Goal: Task Accomplishment & Management: Manage account settings

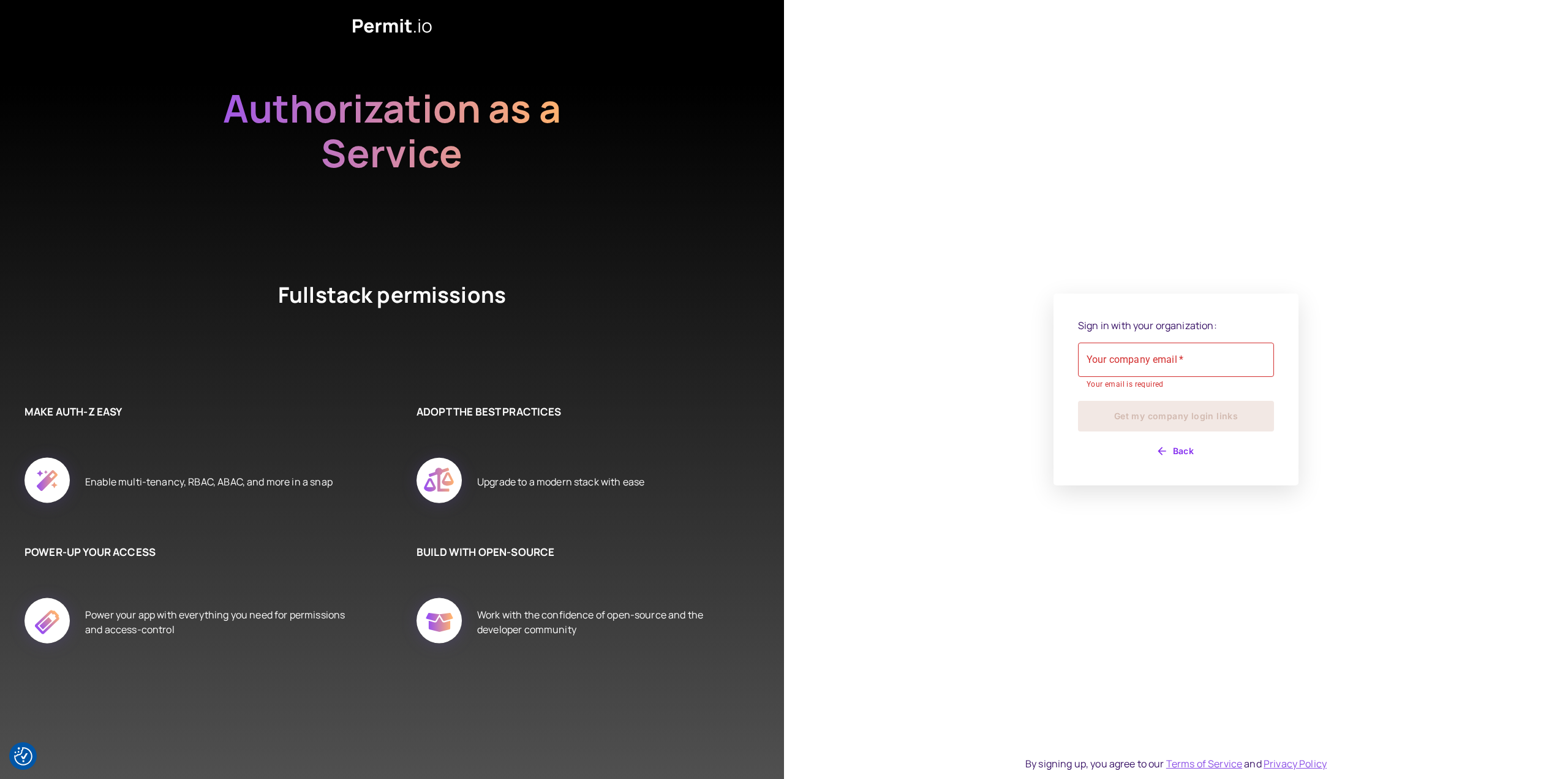
click at [1131, 361] on div "Your company email   * Your company email   * Your email is required" at bounding box center [1176, 367] width 196 height 49
type input "**********"
click at [1078, 401] on button "Get my company login links" at bounding box center [1176, 416] width 196 height 31
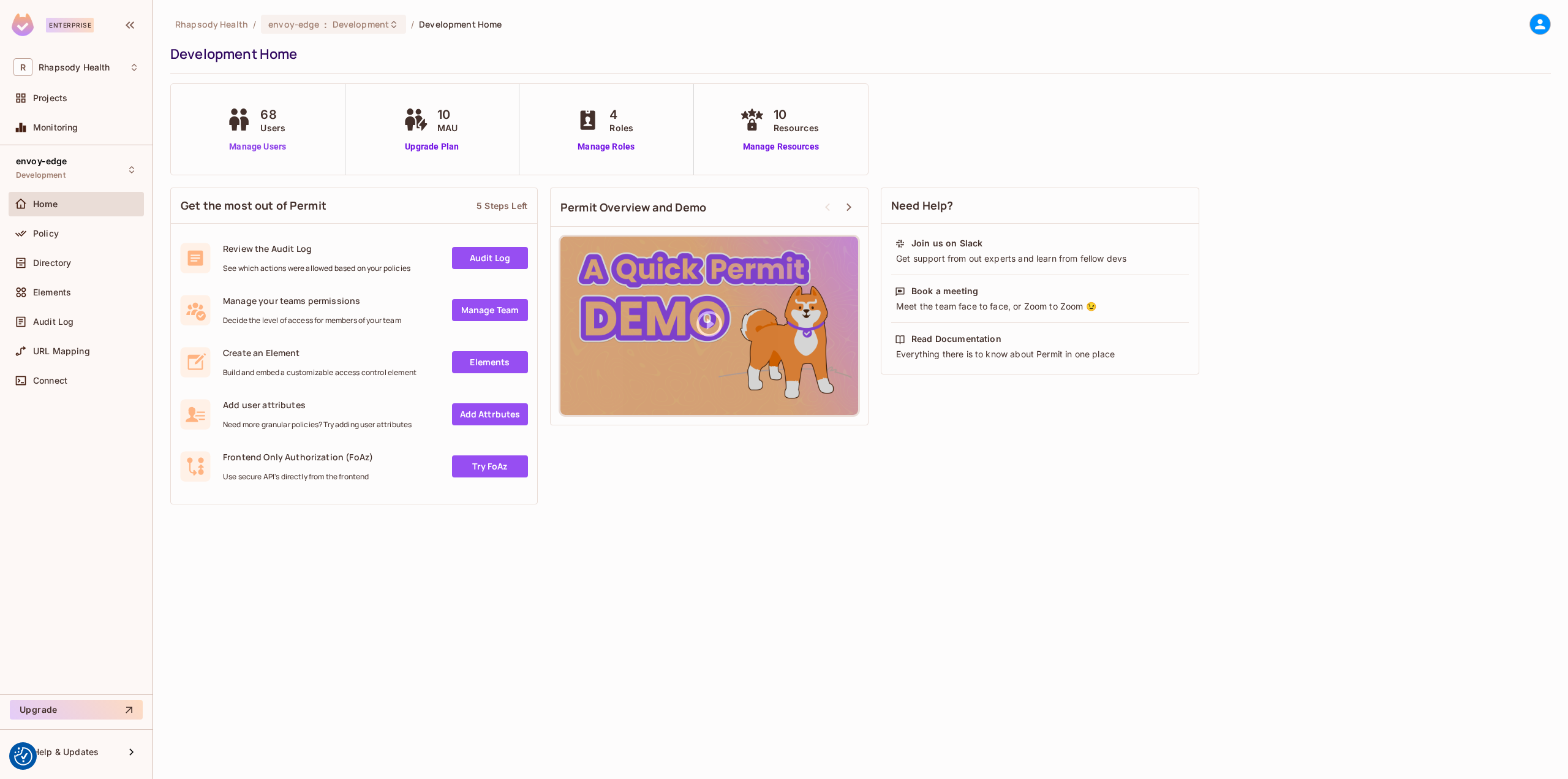
click at [251, 148] on link "Manage Users" at bounding box center [257, 147] width 68 height 13
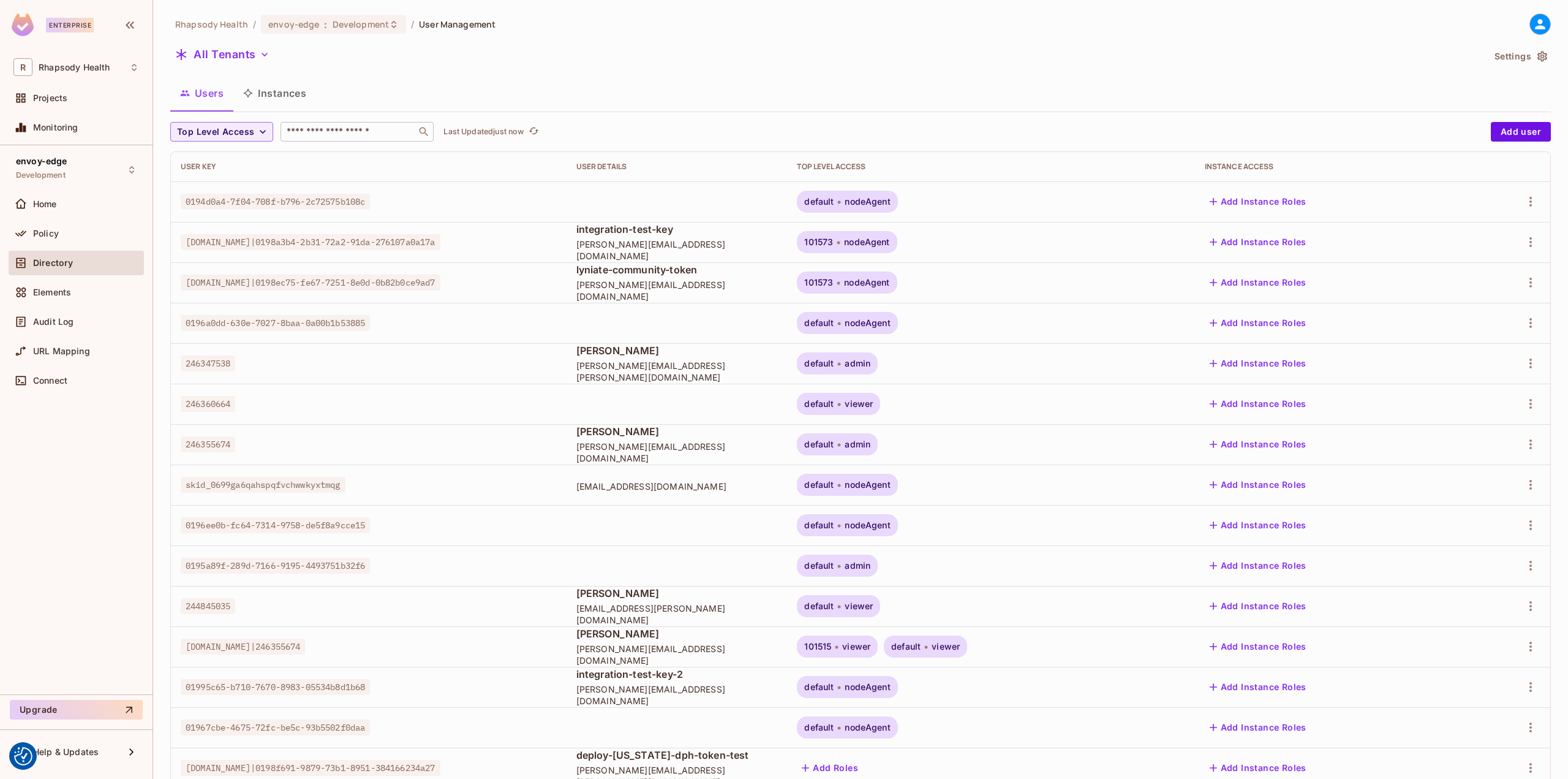
click at [340, 138] on div "​" at bounding box center [357, 131] width 153 height 19
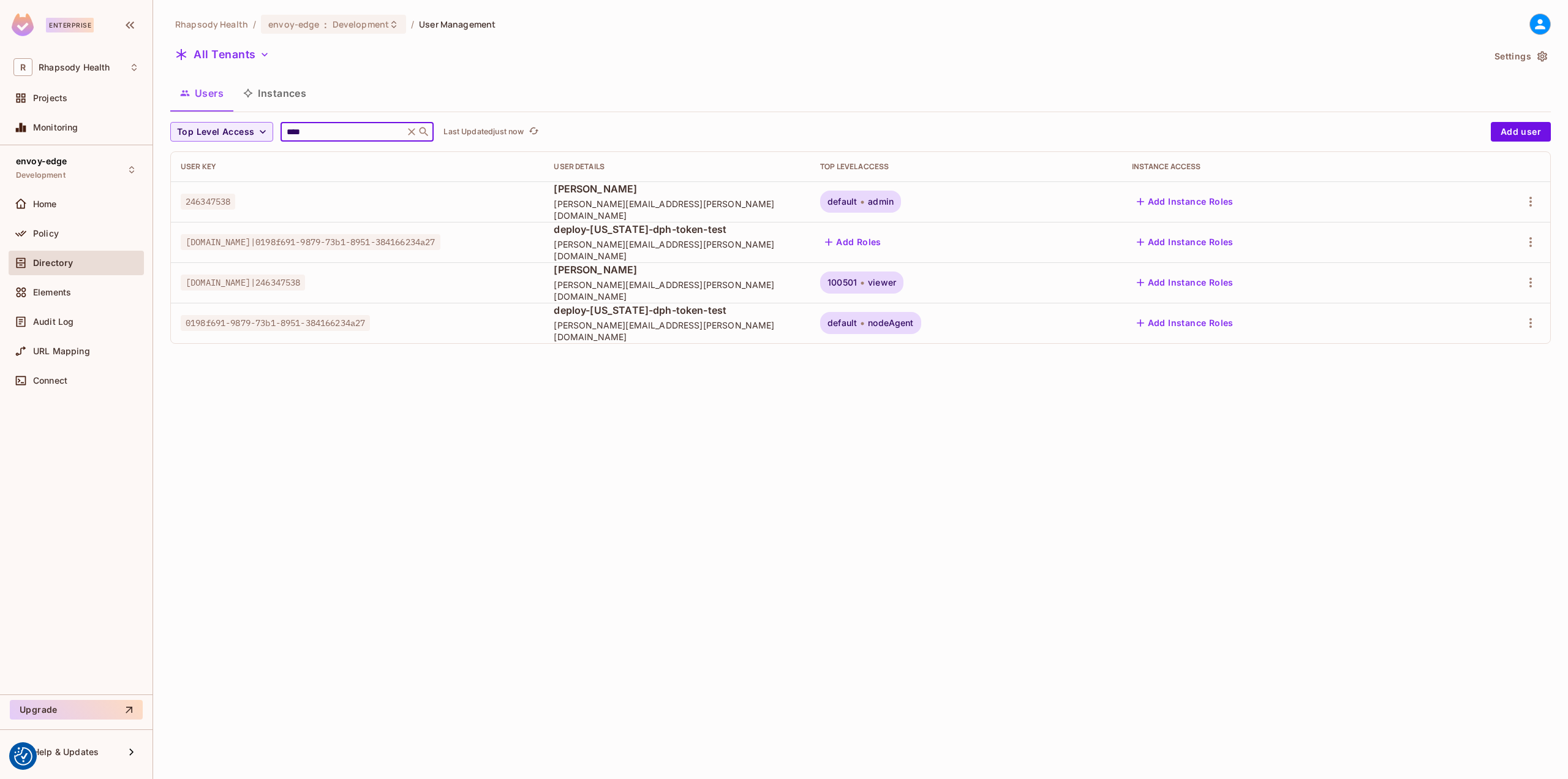
type input "****"
drag, startPoint x: 1230, startPoint y: 279, endPoint x: 1551, endPoint y: 295, distance: 321.4
click at [1566, 302] on div "Rhapsody Health / envoy-edge : Development / User Management All Tenants Settin…" at bounding box center [860, 389] width 1415 height 779
click at [1526, 287] on icon "button" at bounding box center [1531, 282] width 15 height 15
click at [1498, 332] on div "Top Level Roles" at bounding box center [1485, 338] width 66 height 12
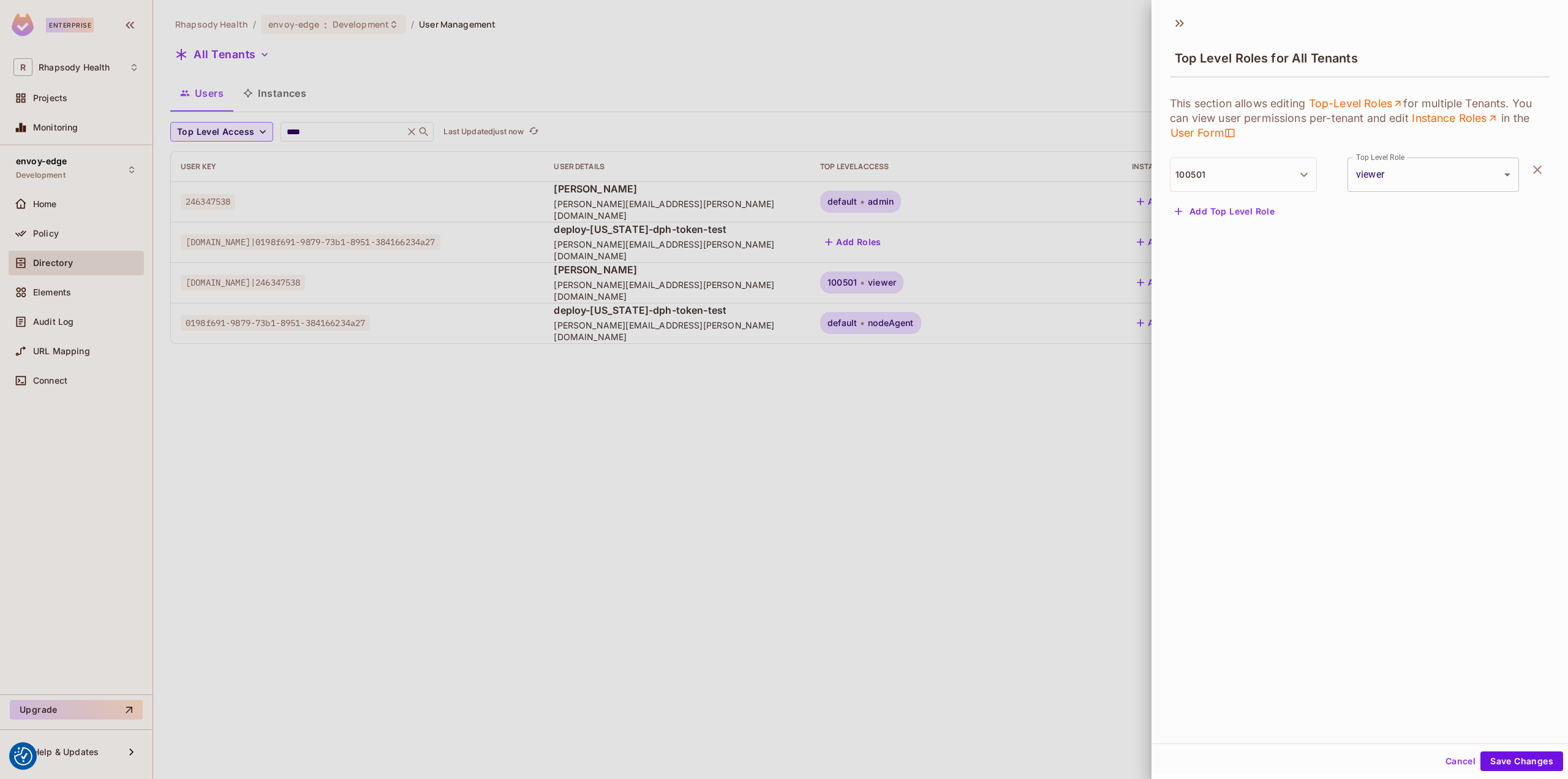
click at [1245, 214] on button "Add Top Level Role" at bounding box center [1224, 211] width 110 height 19
click at [1244, 220] on button "Tenant" at bounding box center [1243, 219] width 147 height 34
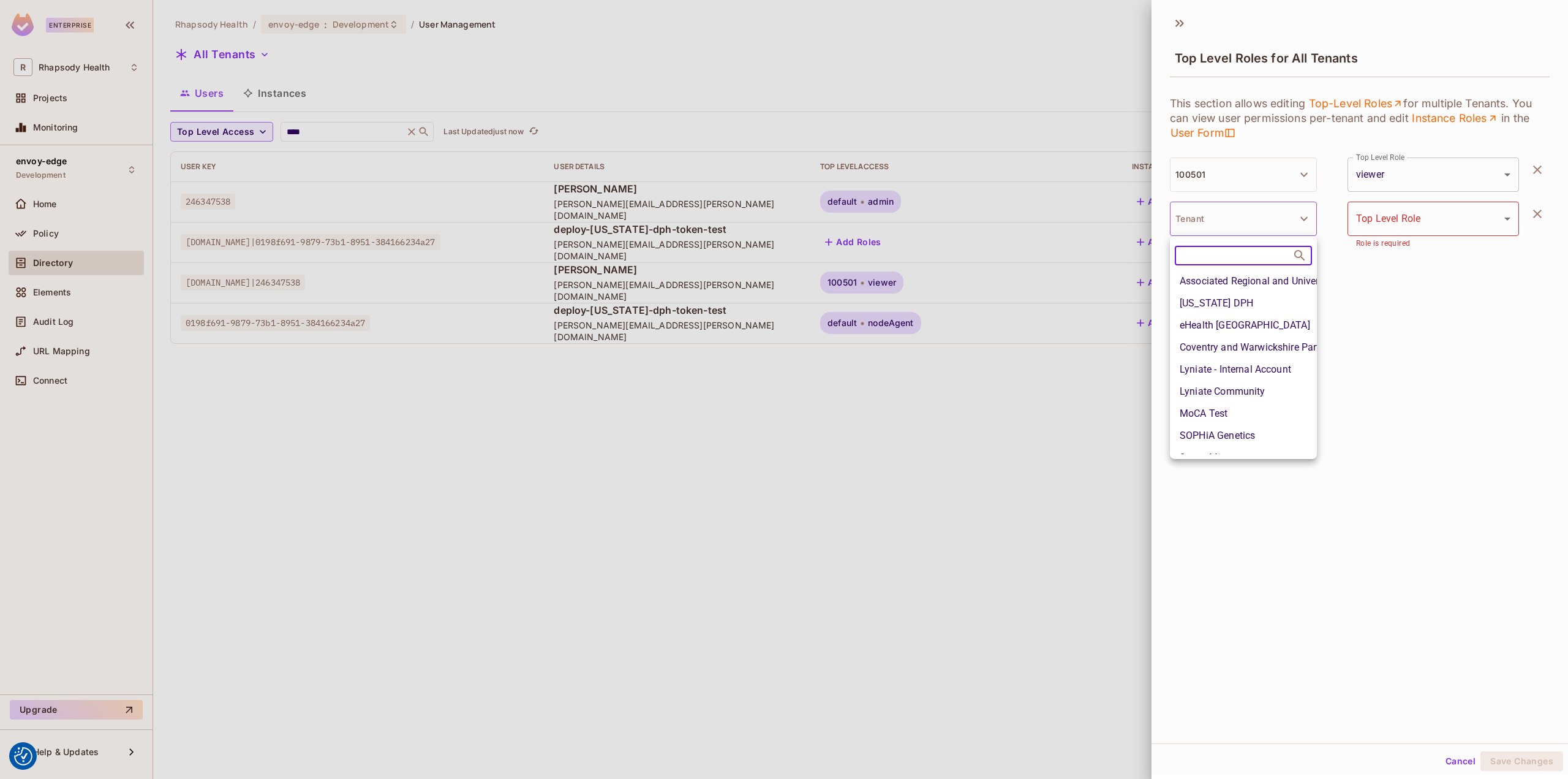
click at [1253, 414] on li "MoCA Test" at bounding box center [1243, 414] width 147 height 22
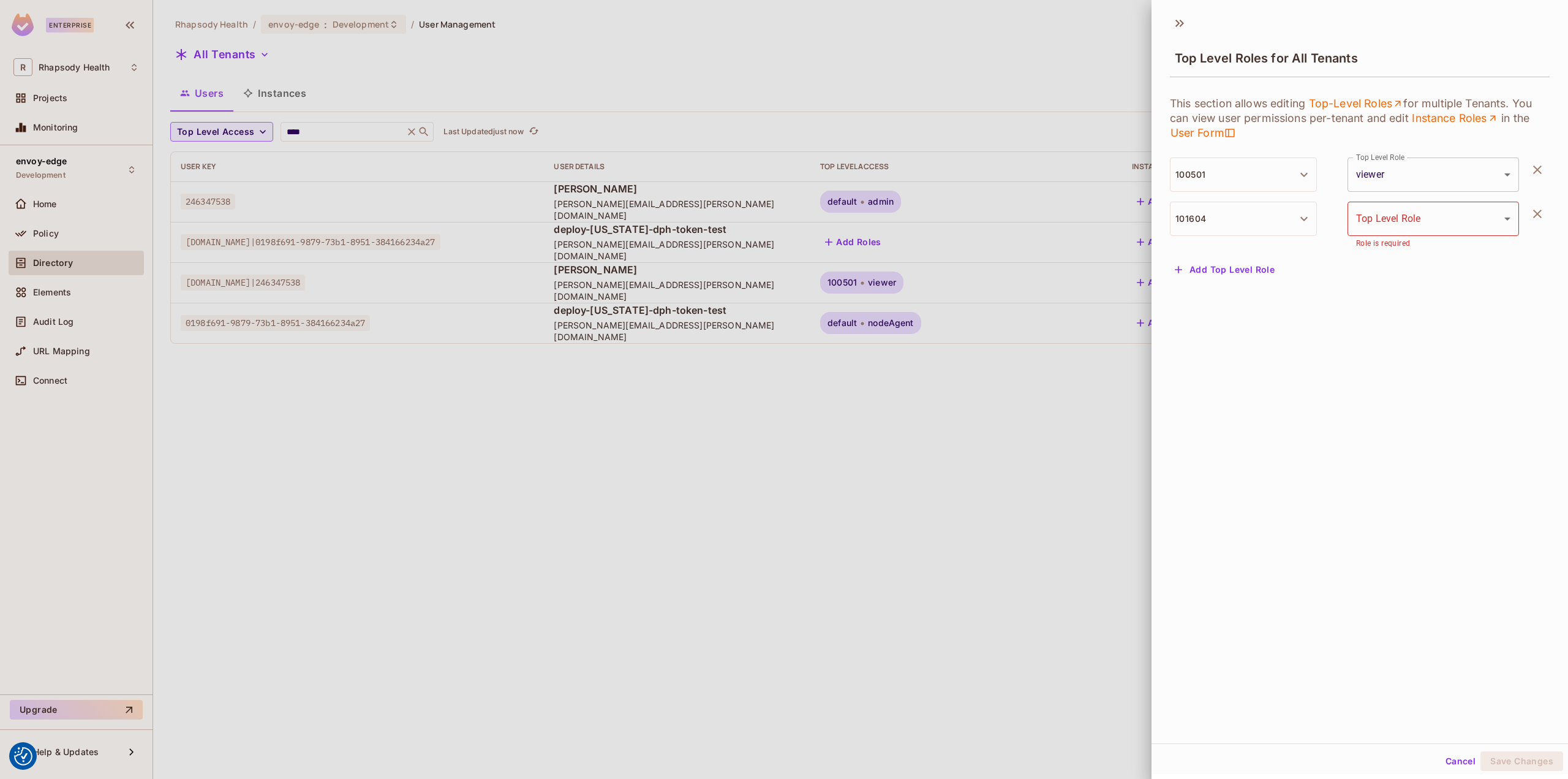
click at [1431, 219] on body "We use cookies to enhance your browsing experience, serve personalized ads or c…" at bounding box center [784, 389] width 1568 height 779
click at [1400, 296] on li "admin" at bounding box center [1419, 296] width 163 height 22
type input "*****"
click at [1533, 758] on button "Save Changes" at bounding box center [1521, 760] width 82 height 19
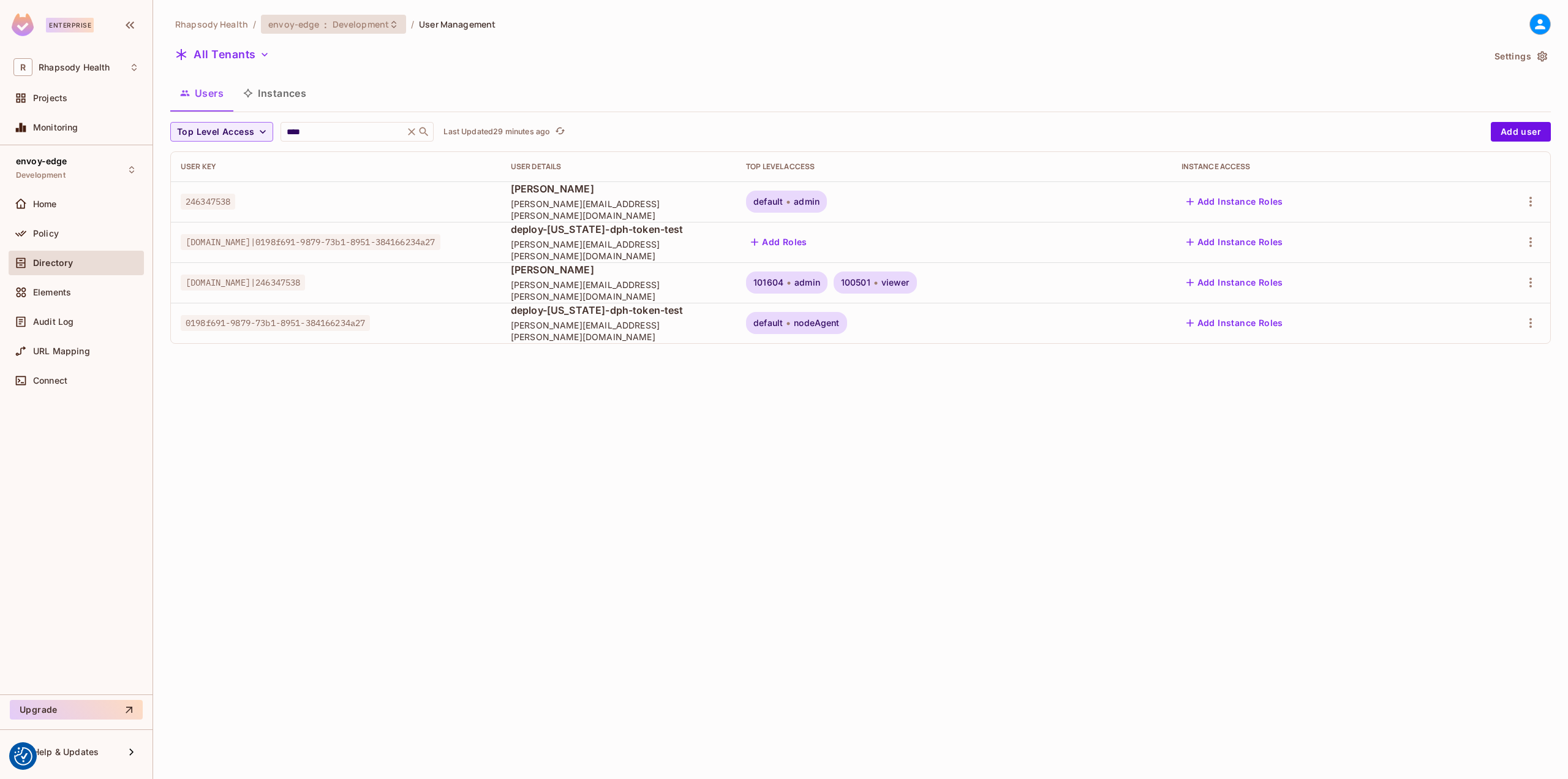
click at [327, 15] on div "envoy-edge : Development" at bounding box center [333, 24] width 145 height 19
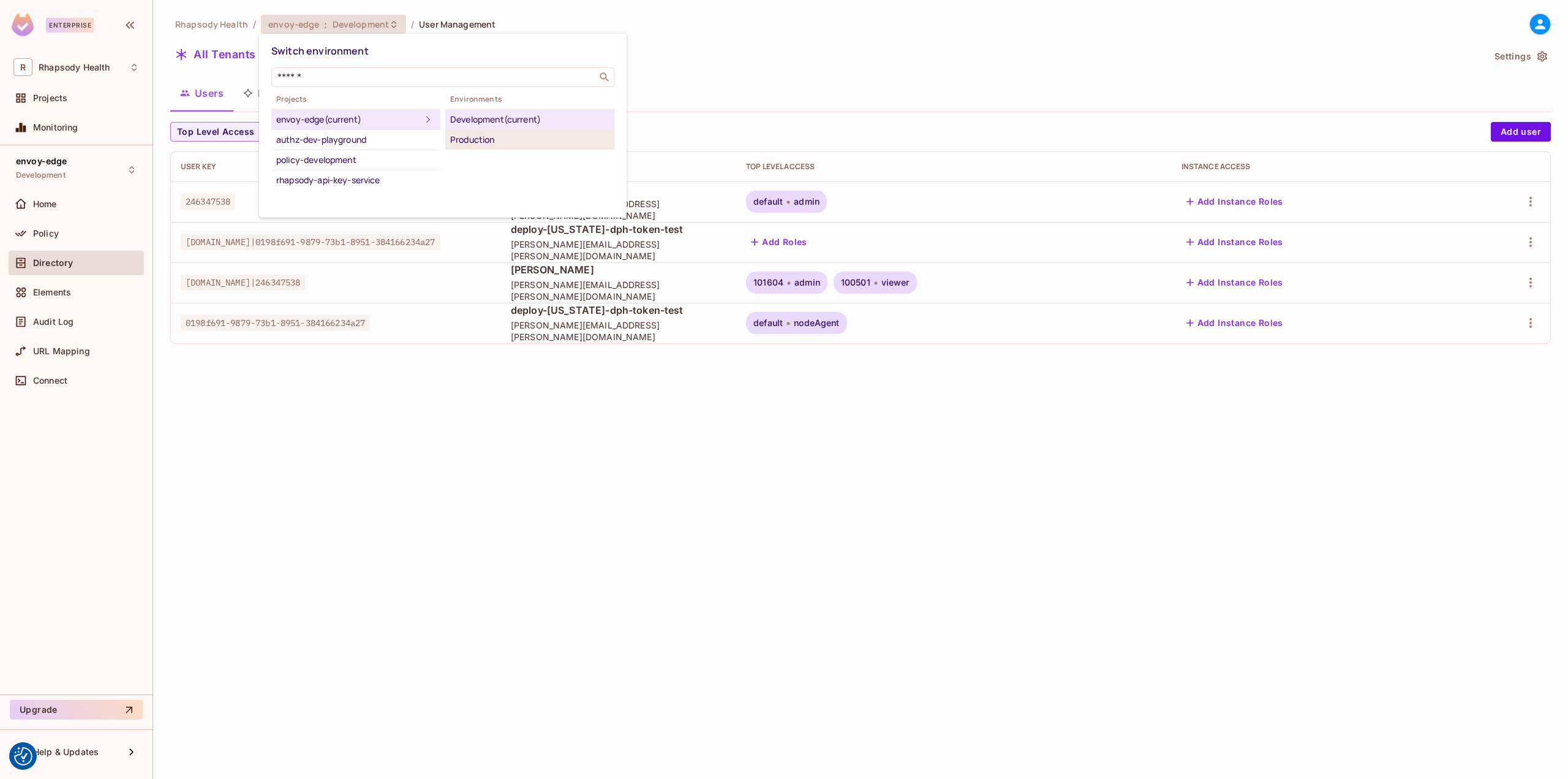
click at [457, 135] on div "Production" at bounding box center [529, 140] width 159 height 15
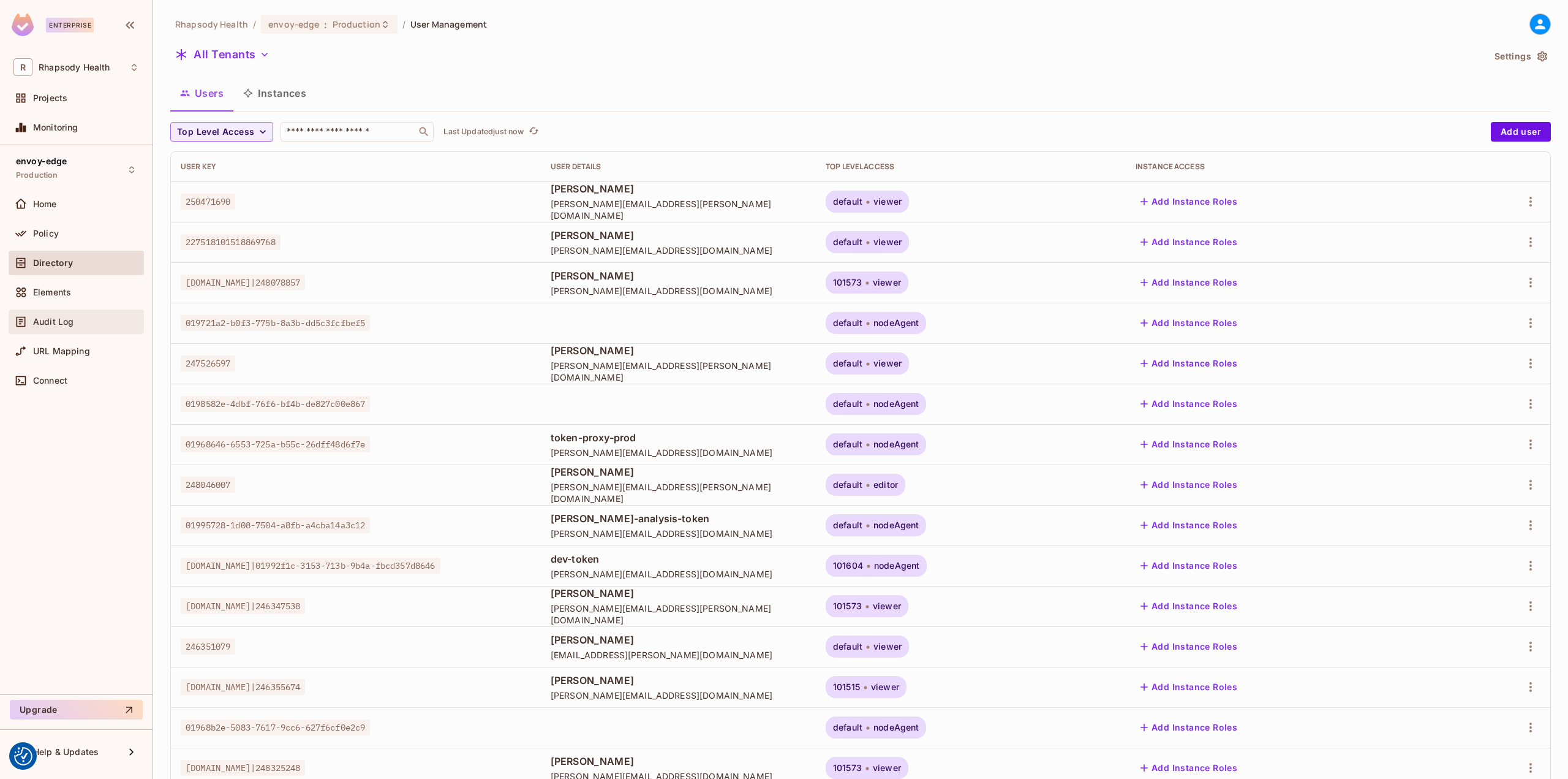
click at [74, 331] on div "Audit Log" at bounding box center [76, 322] width 135 height 24
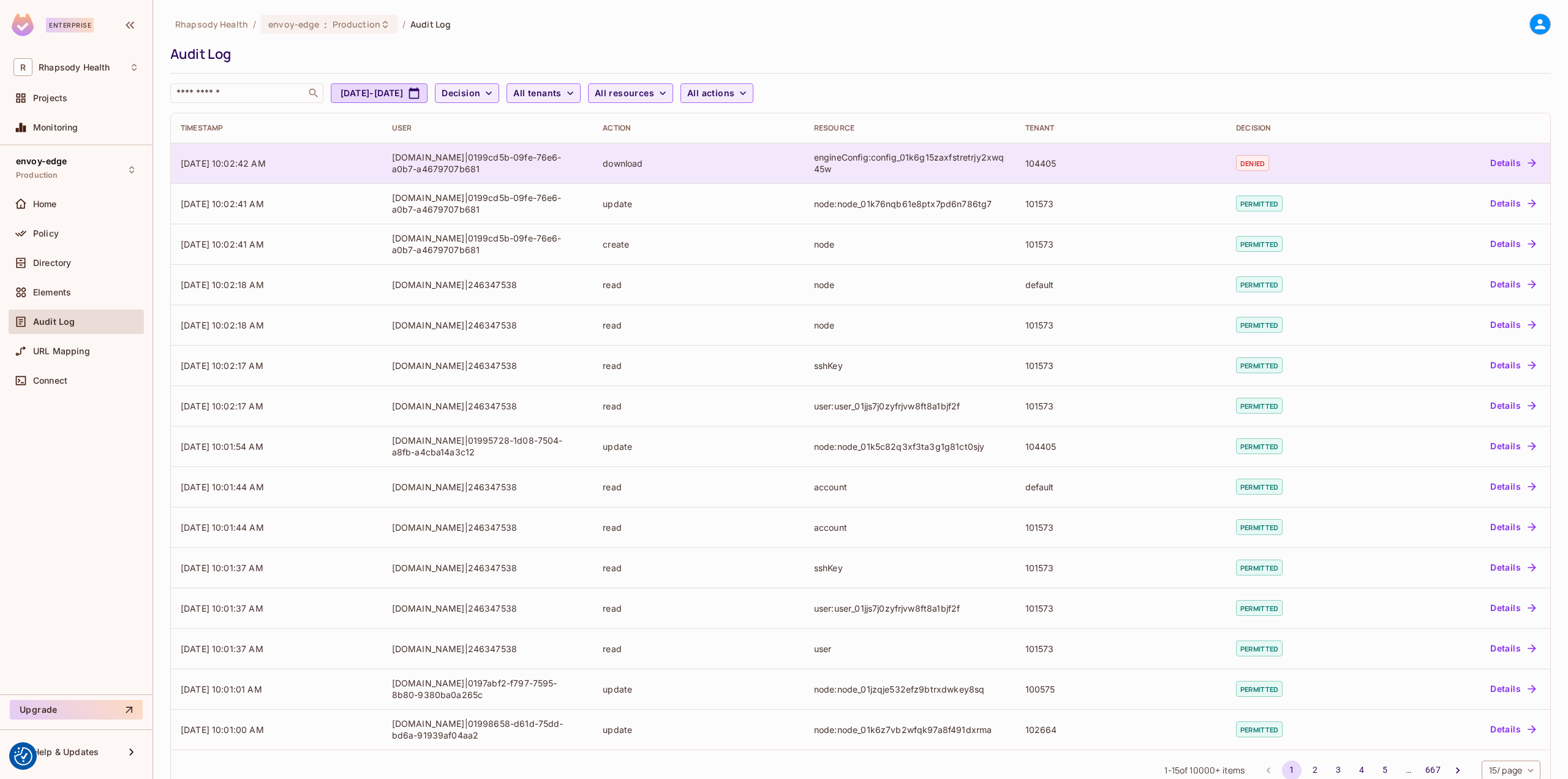
click at [450, 161] on div "[DOMAIN_NAME]|0199cd5b-09fe-76e6-a0b7-a4679707b681" at bounding box center [488, 163] width 192 height 23
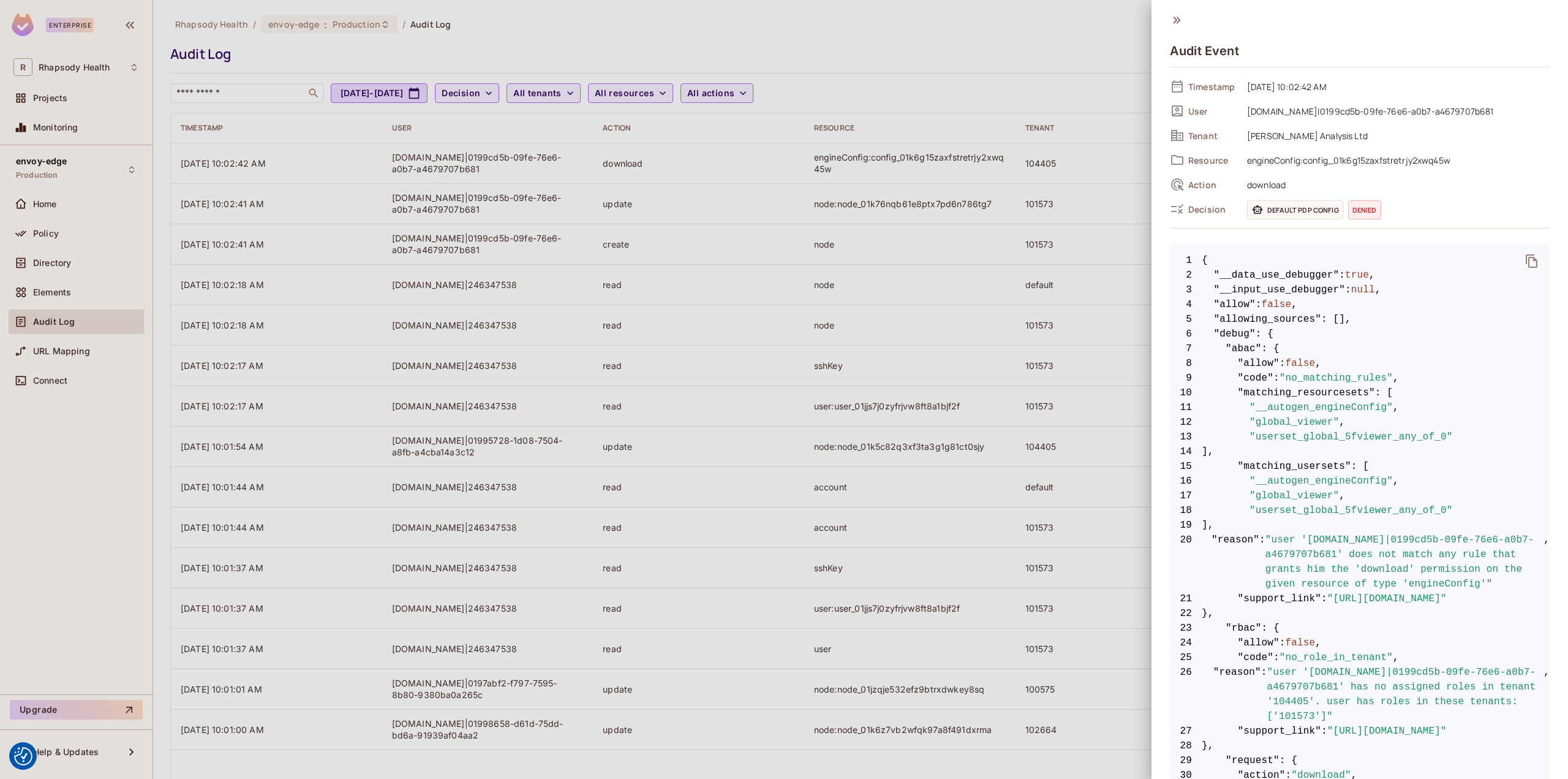
drag, startPoint x: 1305, startPoint y: 120, endPoint x: 1231, endPoint y: 115, distance: 74.2
click at [1231, 115] on div "User key-provider.auth.rhapsody.health|0199cd5b-09fe-76e6-a0b7-a4679707b681" at bounding box center [1360, 111] width 380 height 19
copy div "[DOMAIN_NAME]|0199cd5b-09fe-76e6-a0b7-a4679707b681"
click at [43, 216] on div at bounding box center [784, 389] width 1568 height 779
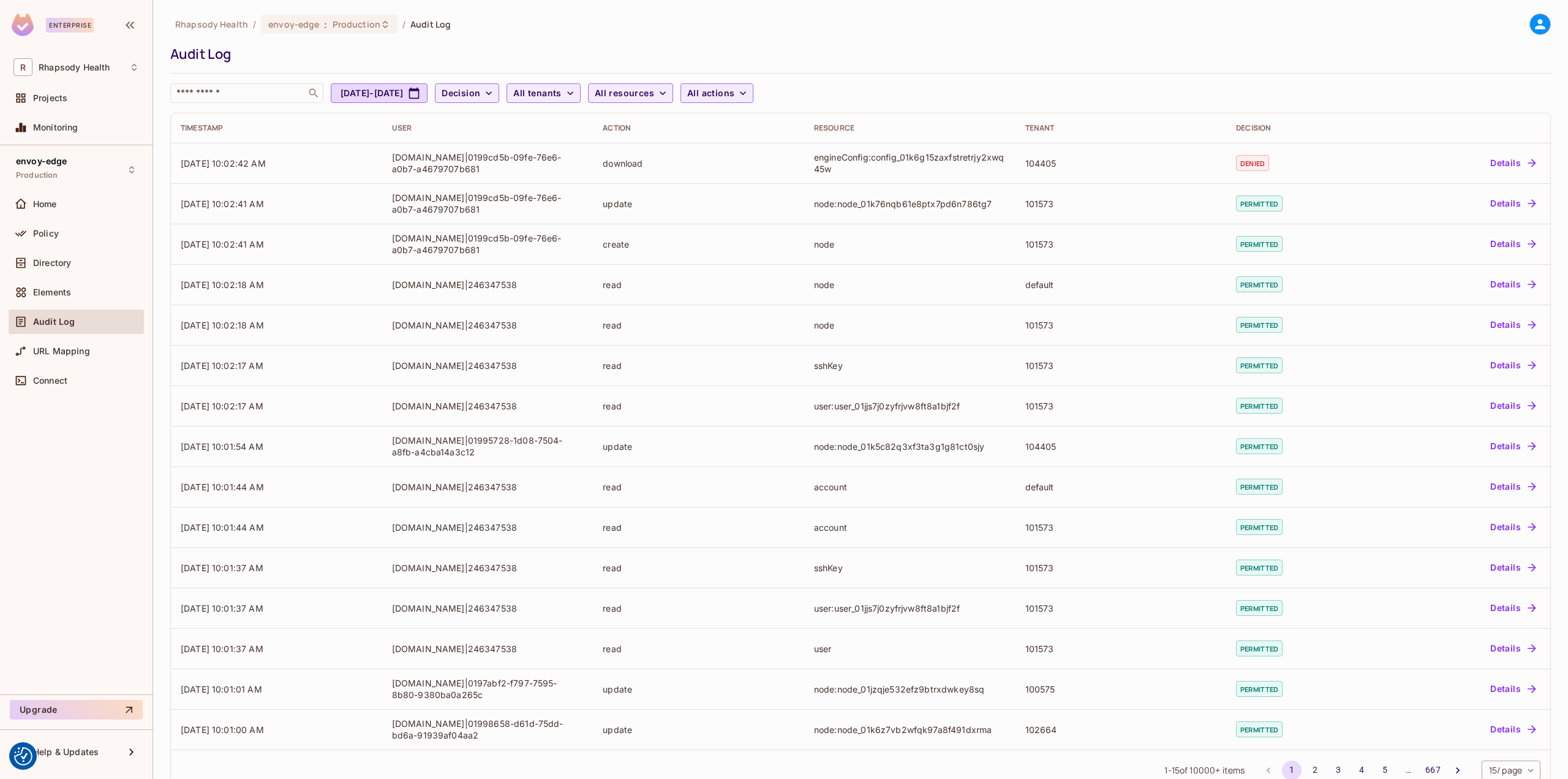
click at [45, 204] on span "Home" at bounding box center [44, 204] width 24 height 10
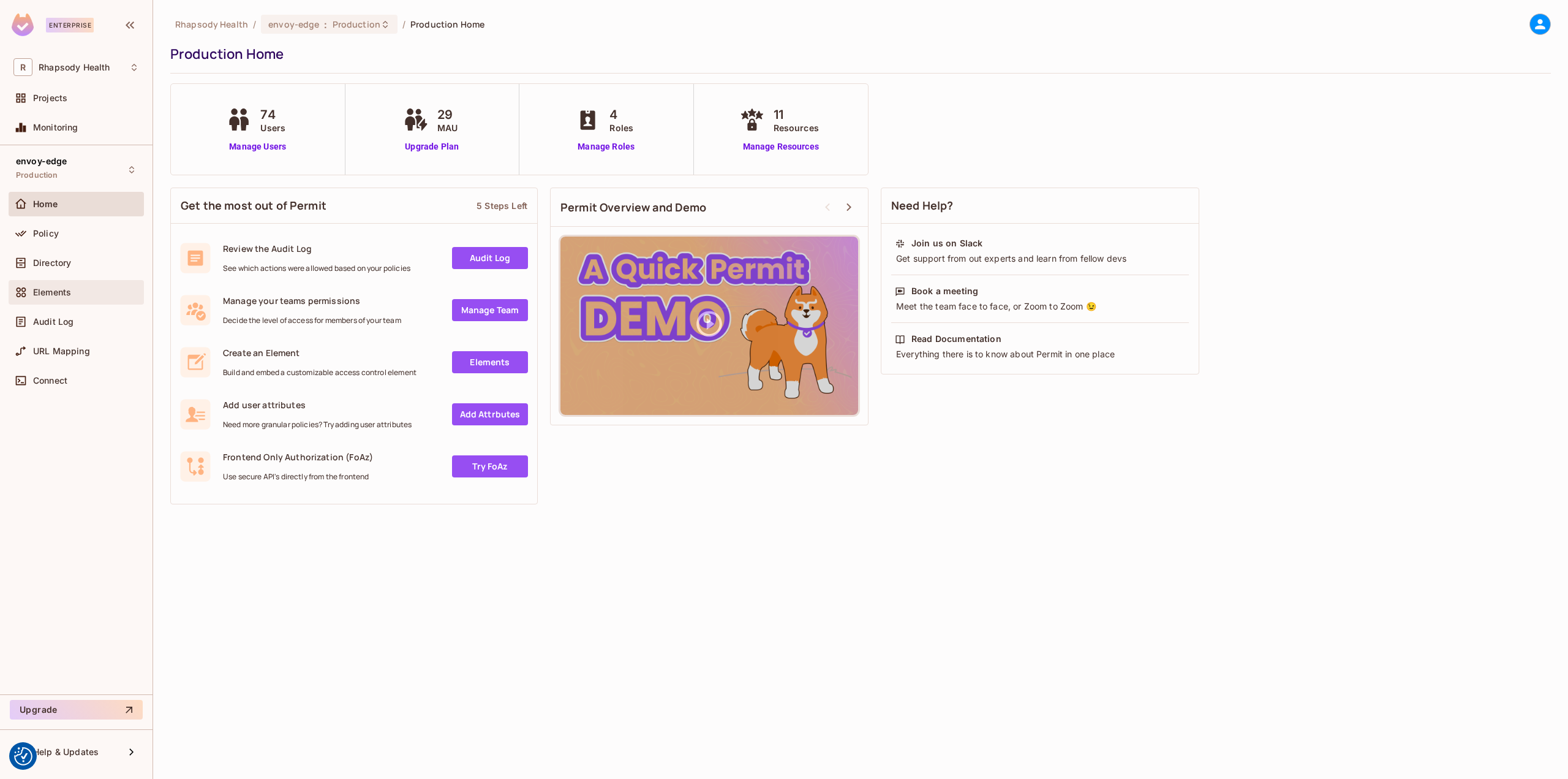
click at [65, 296] on span "Elements" at bounding box center [52, 292] width 38 height 10
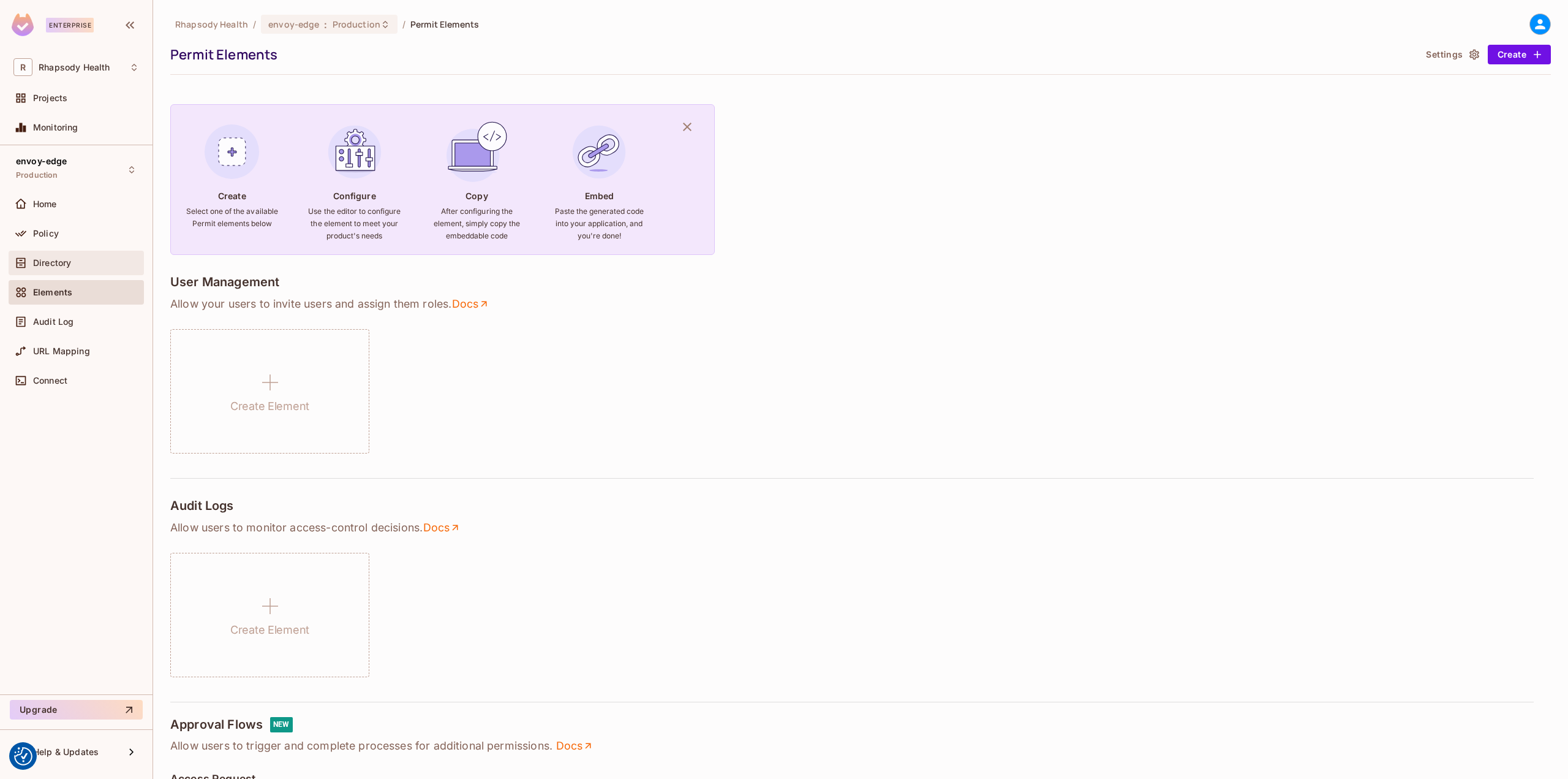
click at [69, 256] on div "Directory" at bounding box center [76, 263] width 125 height 15
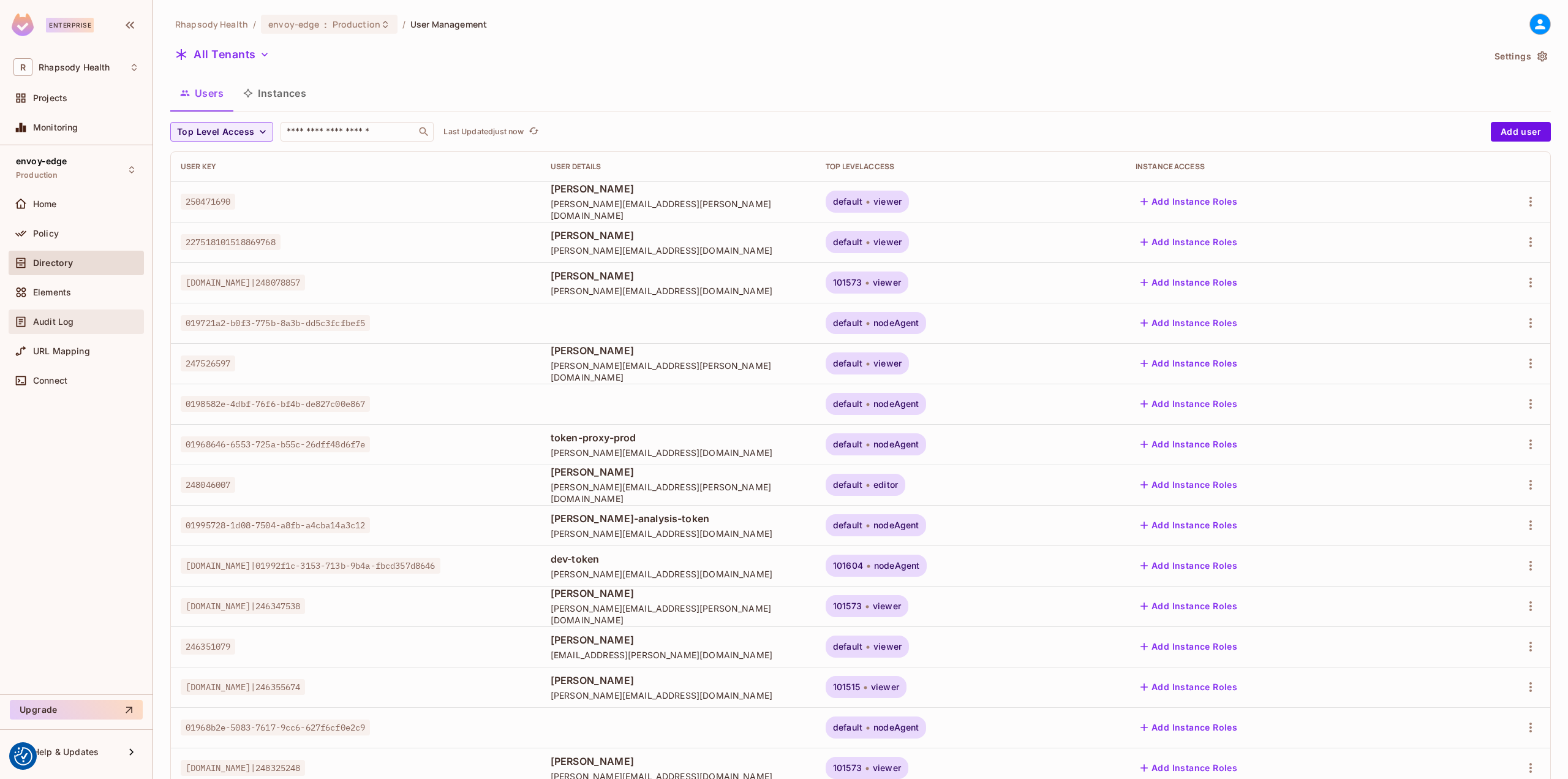
click at [82, 313] on div "Audit Log" at bounding box center [76, 322] width 135 height 24
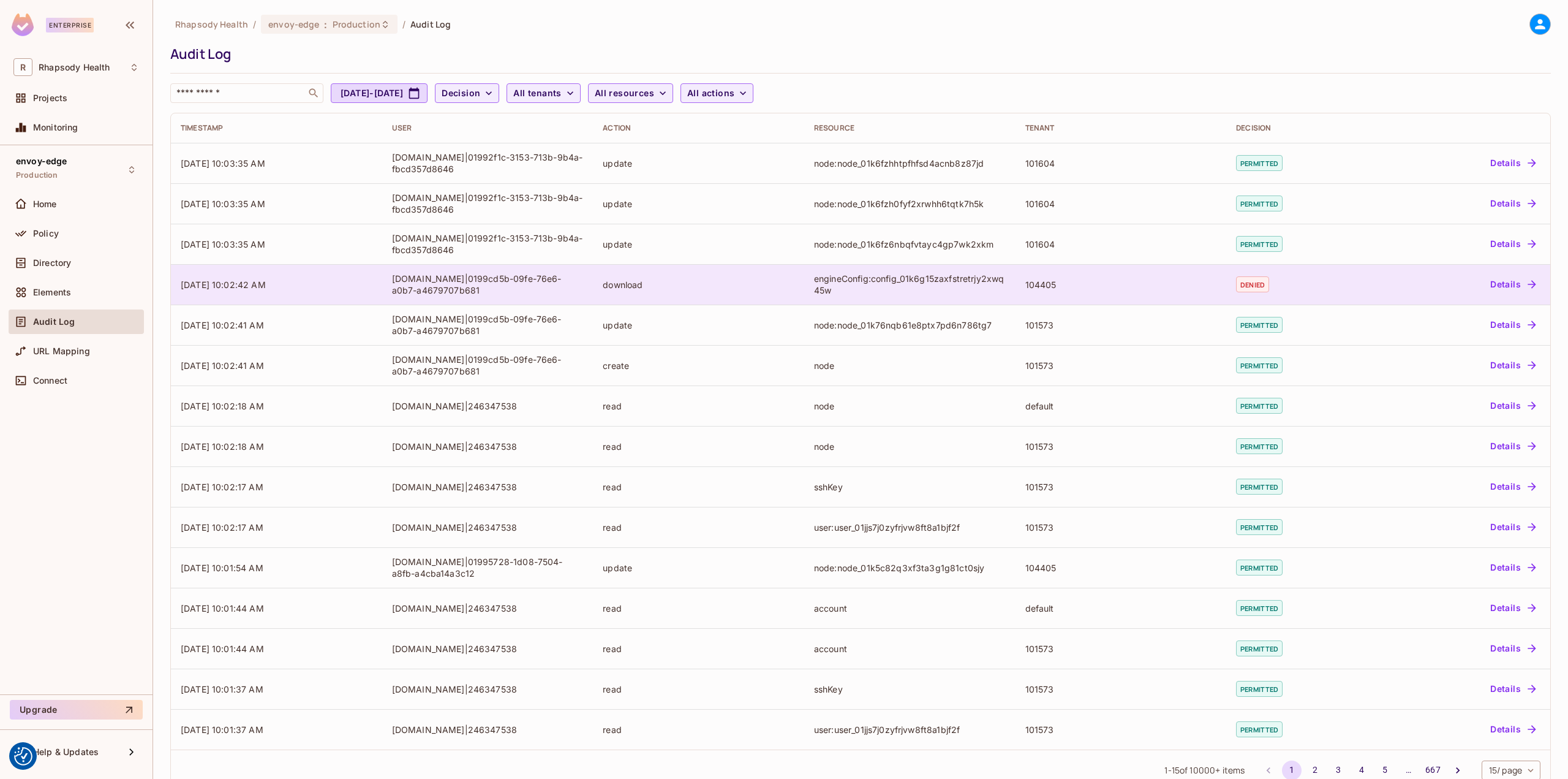
click at [715, 277] on td "download" at bounding box center [698, 285] width 211 height 40
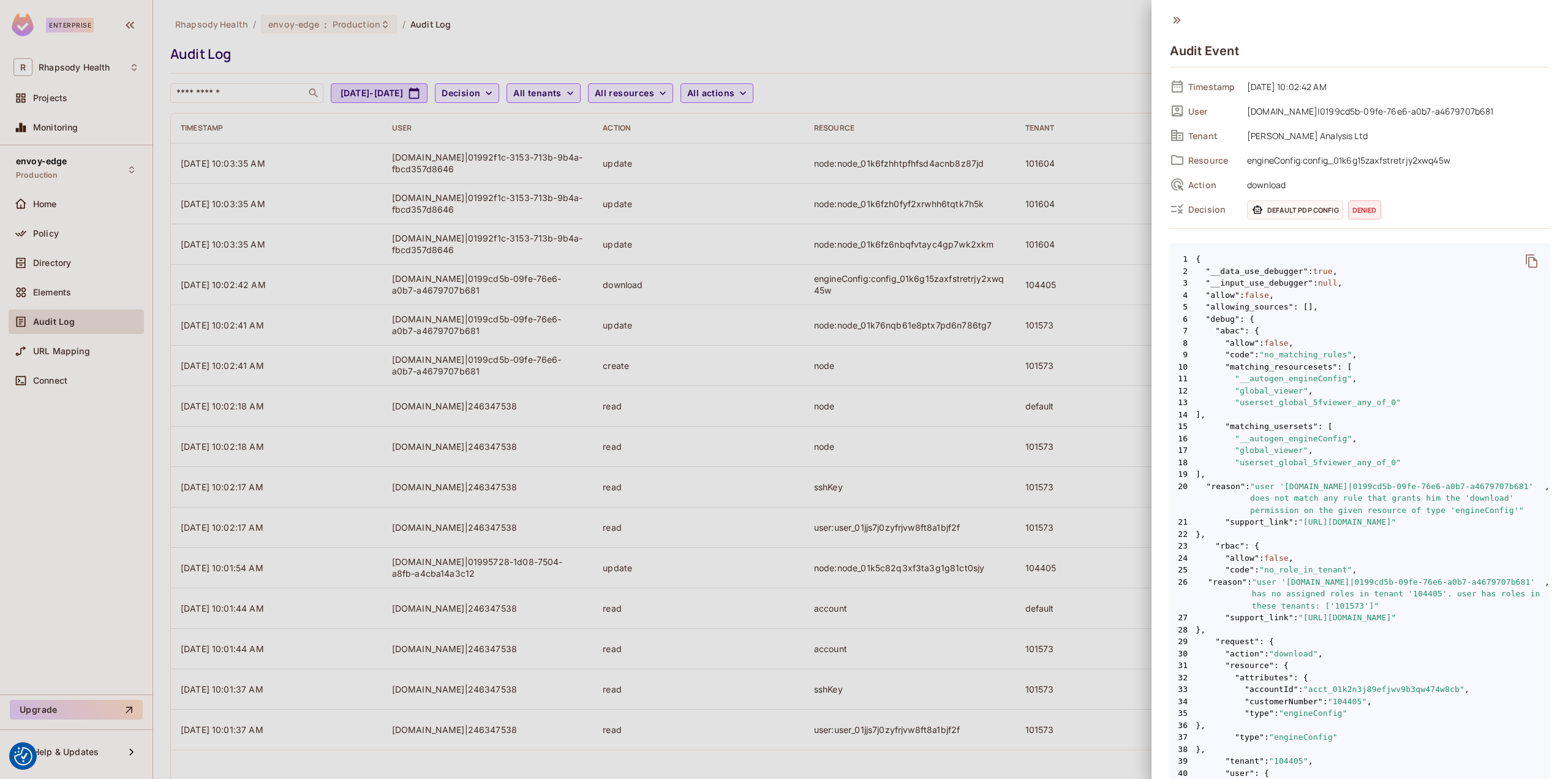
click at [65, 216] on div at bounding box center [784, 389] width 1568 height 779
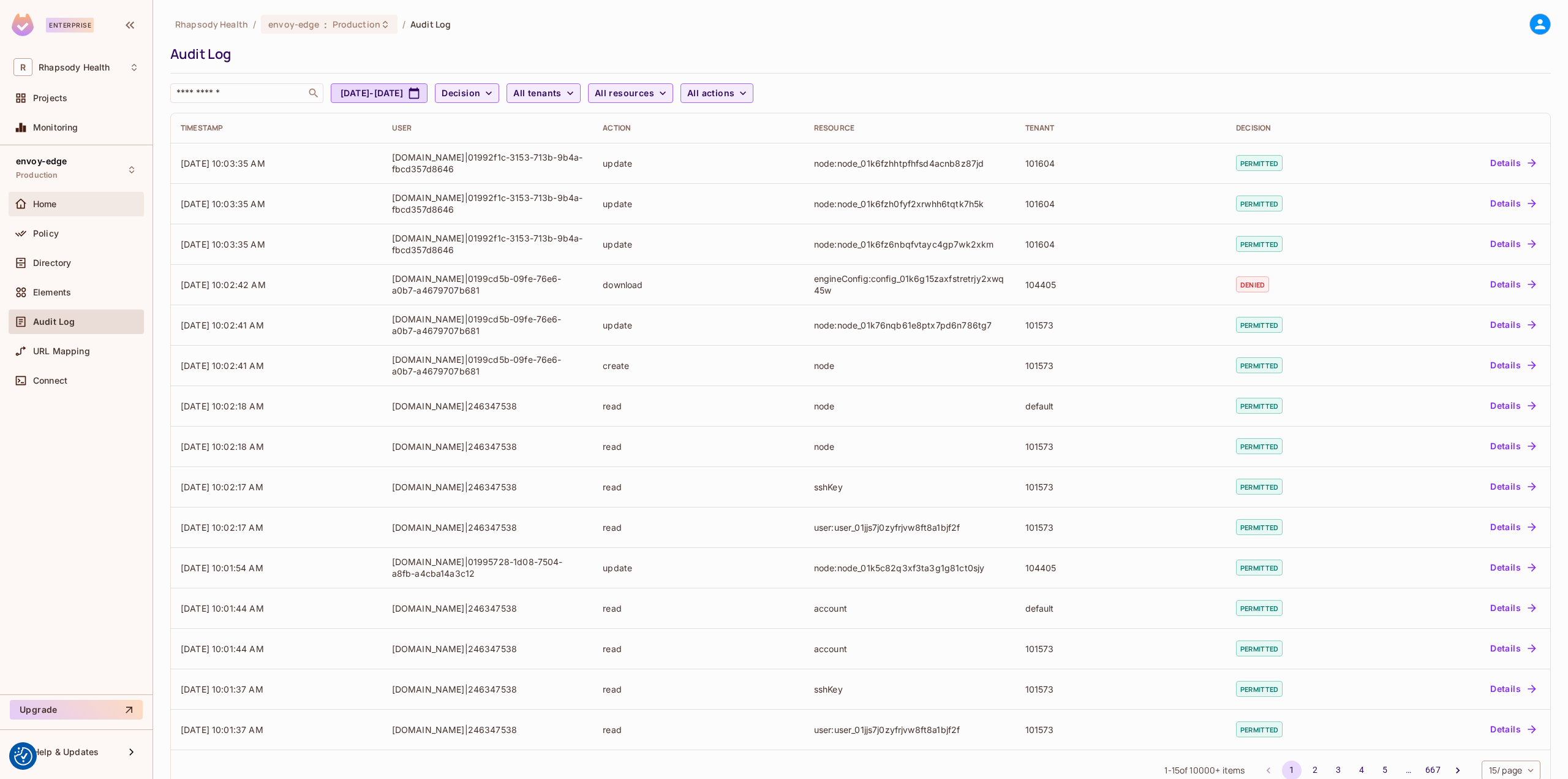
click at [37, 206] on span "Home" at bounding box center [44, 204] width 24 height 10
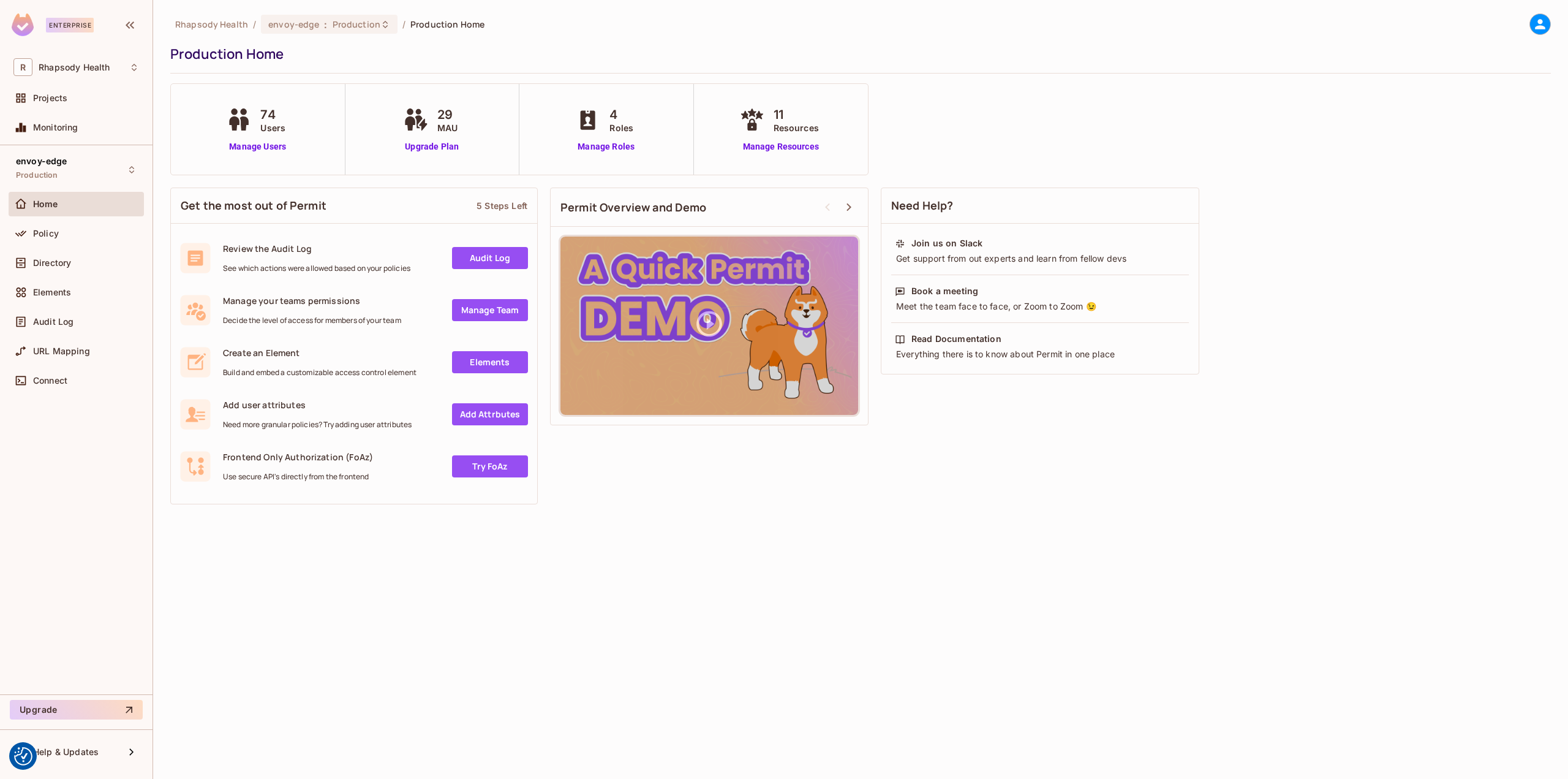
click at [241, 153] on div "74 Users Manage Users" at bounding box center [259, 129] width 175 height 91
click at [249, 146] on link "Manage Users" at bounding box center [257, 147] width 68 height 13
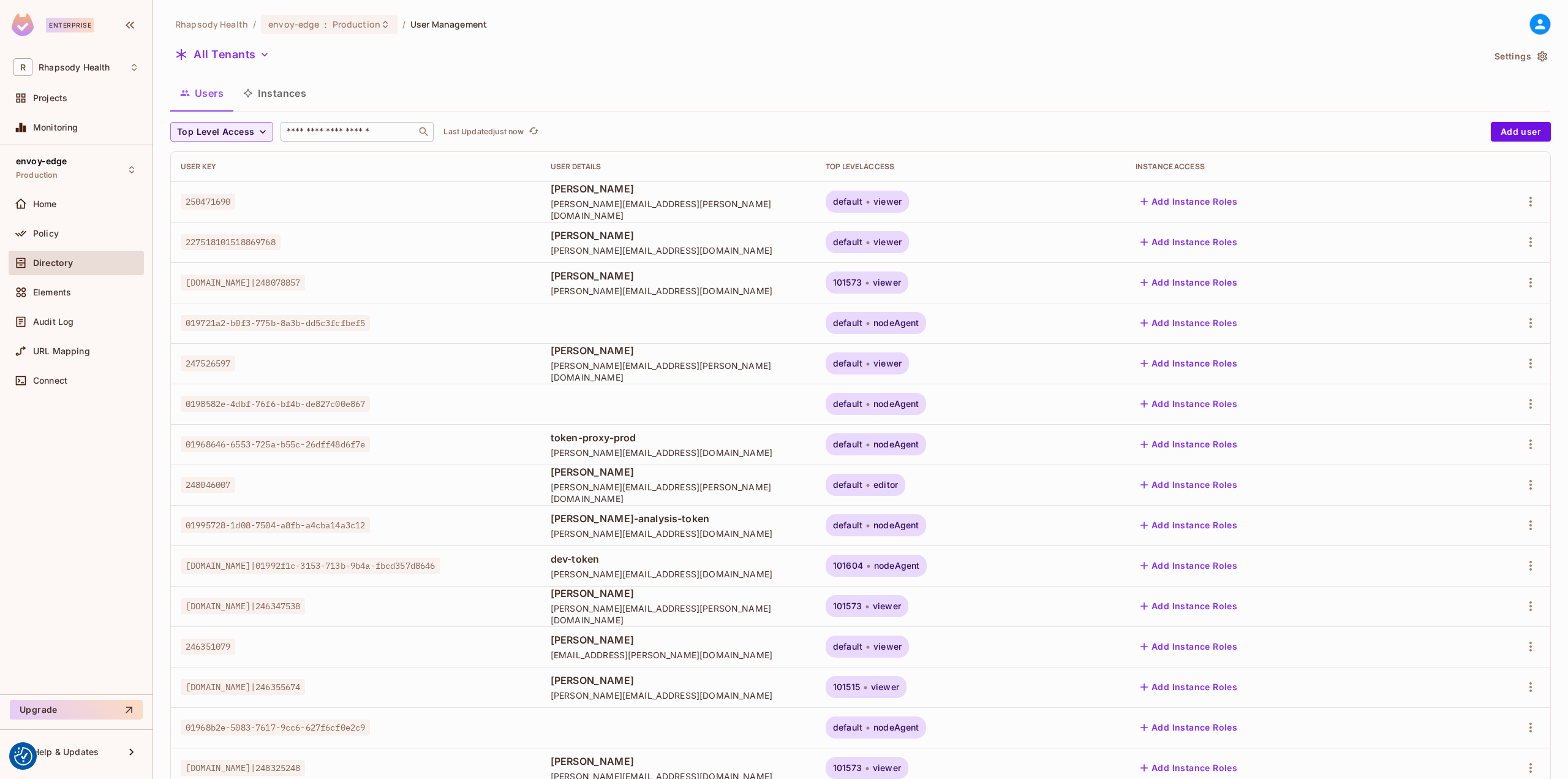
click at [365, 139] on div "​" at bounding box center [357, 131] width 153 height 19
paste input "**********"
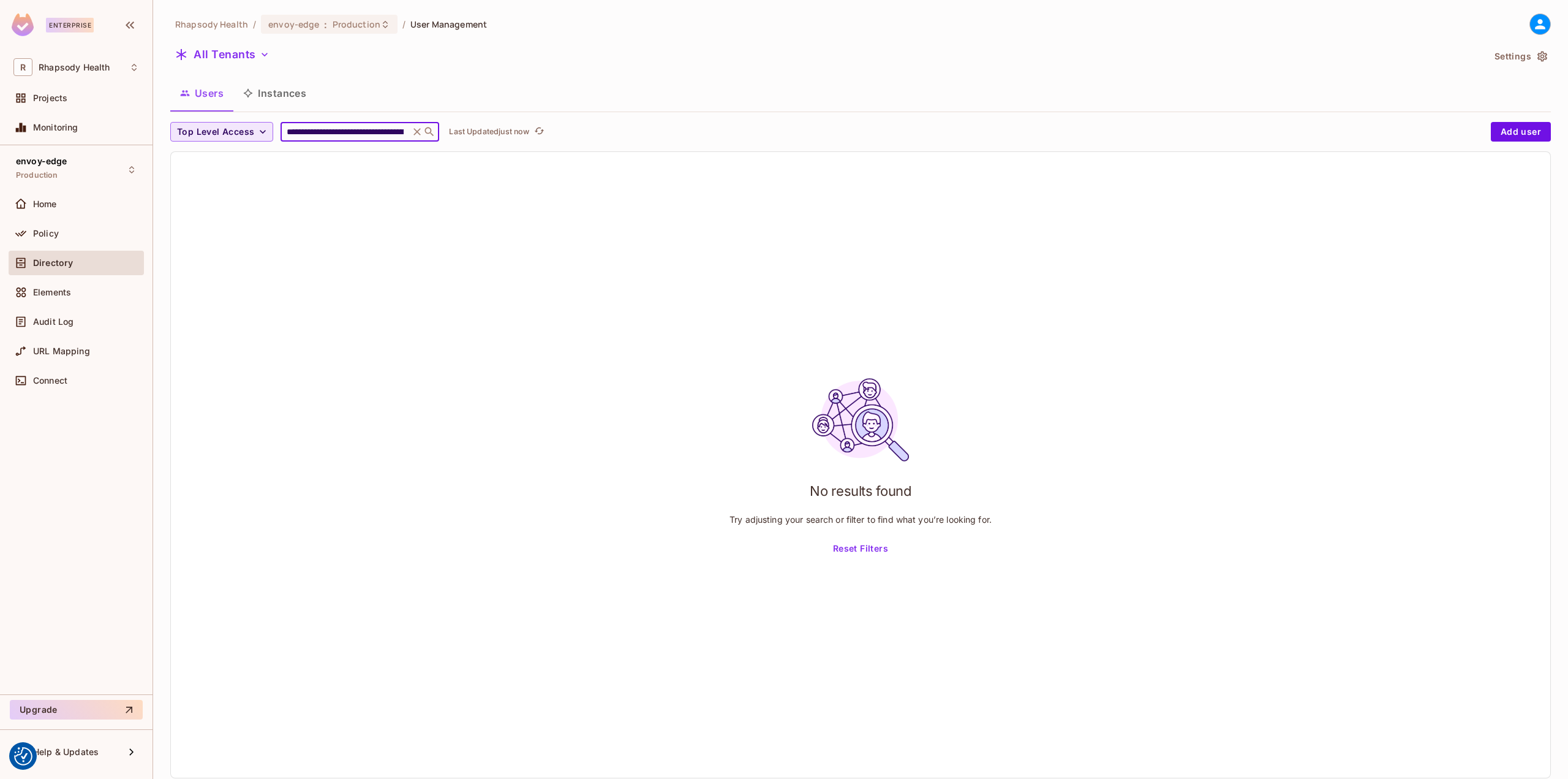
drag, startPoint x: 327, startPoint y: 129, endPoint x: 216, endPoint y: 129, distance: 111.0
click at [216, 129] on div "**********" at bounding box center [827, 131] width 1314 height 19
click at [349, 135] on input "**********" at bounding box center [345, 131] width 122 height 12
drag, startPoint x: 353, startPoint y: 134, endPoint x: 494, endPoint y: 142, distance: 141.2
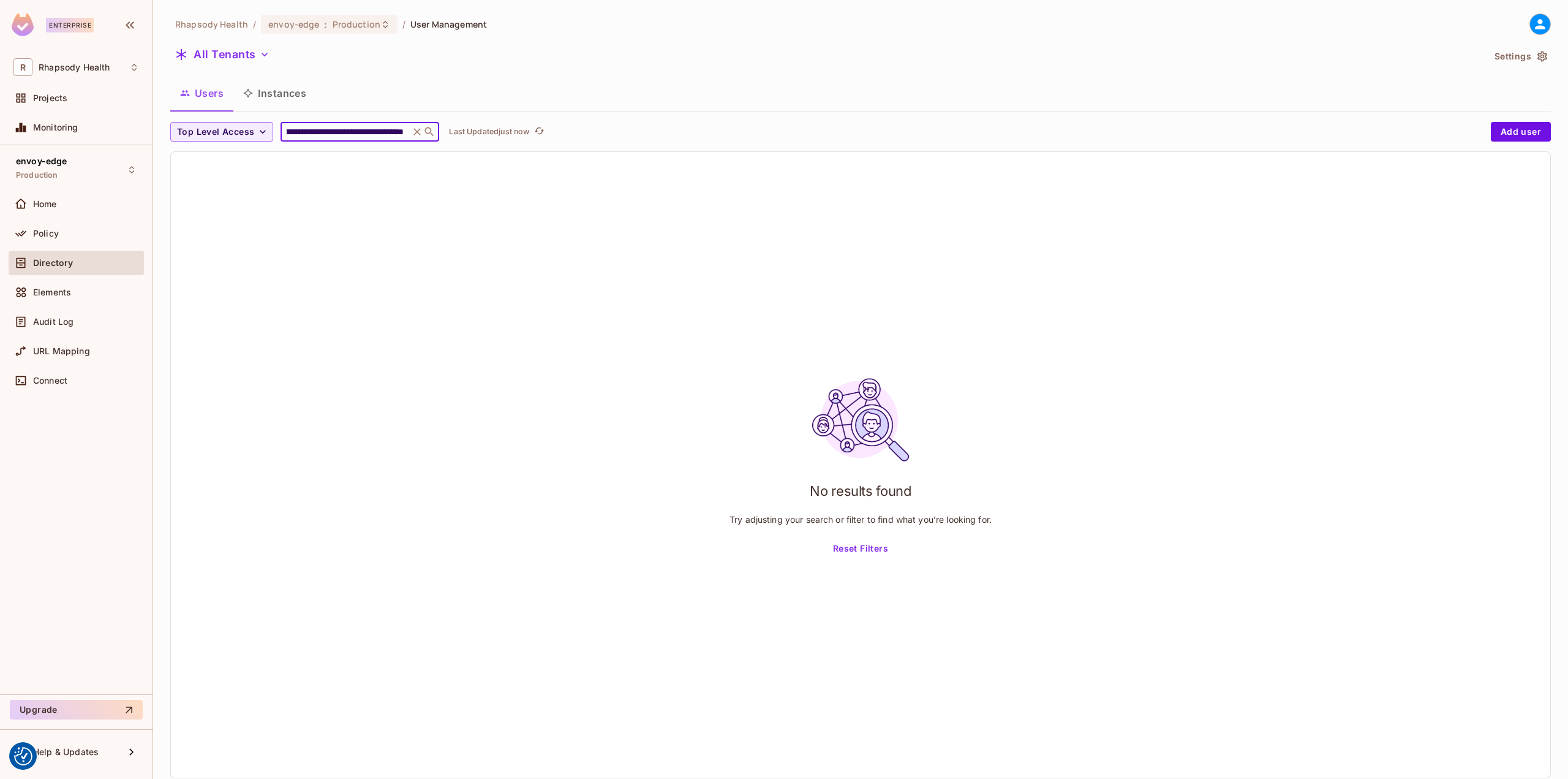
click at [496, 142] on div "**********" at bounding box center [860, 450] width 1380 height 656
drag, startPoint x: 285, startPoint y: 142, endPoint x: 292, endPoint y: 140, distance: 7.3
click at [285, 142] on div "**********" at bounding box center [360, 131] width 158 height 19
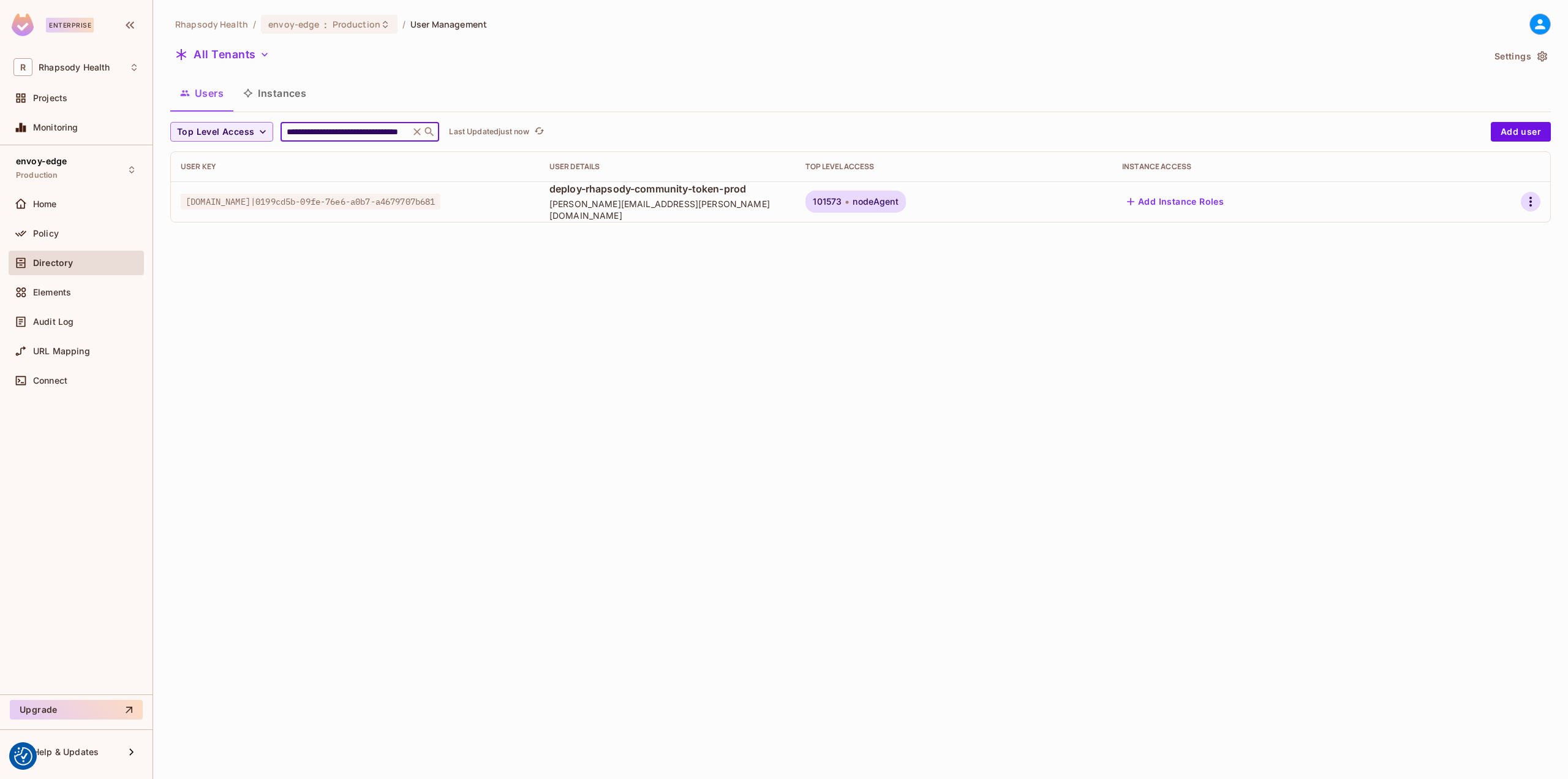
type input "**********"
click at [1531, 204] on icon "button" at bounding box center [1531, 201] width 15 height 15
click at [1490, 254] on div "Top Level Roles" at bounding box center [1485, 257] width 66 height 12
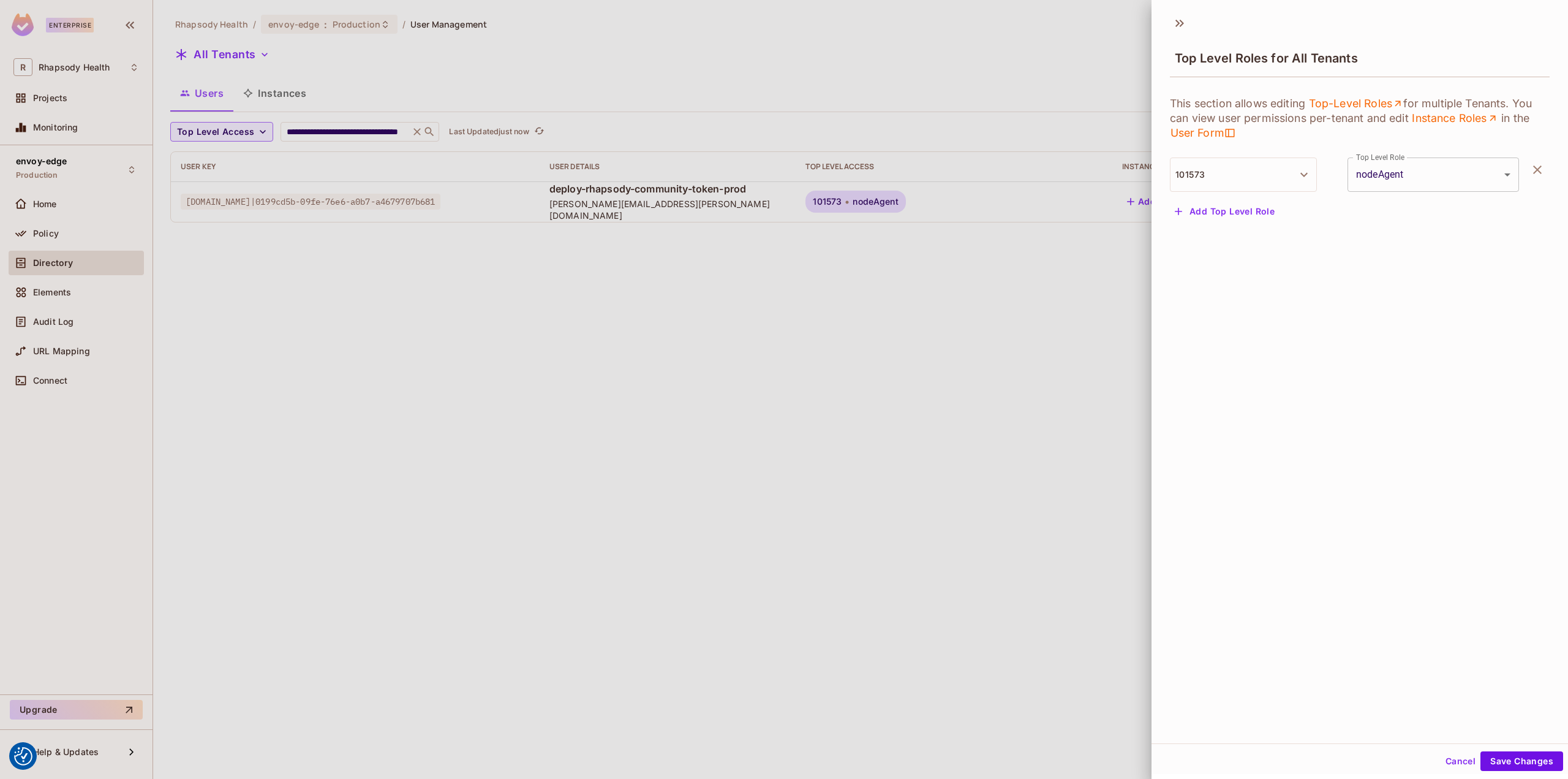
click at [1243, 214] on button "Add Top Level Role" at bounding box center [1224, 211] width 110 height 19
click at [1403, 221] on body "We use cookies to enhance your browsing experience, serve personalized ads or c…" at bounding box center [784, 389] width 1568 height 779
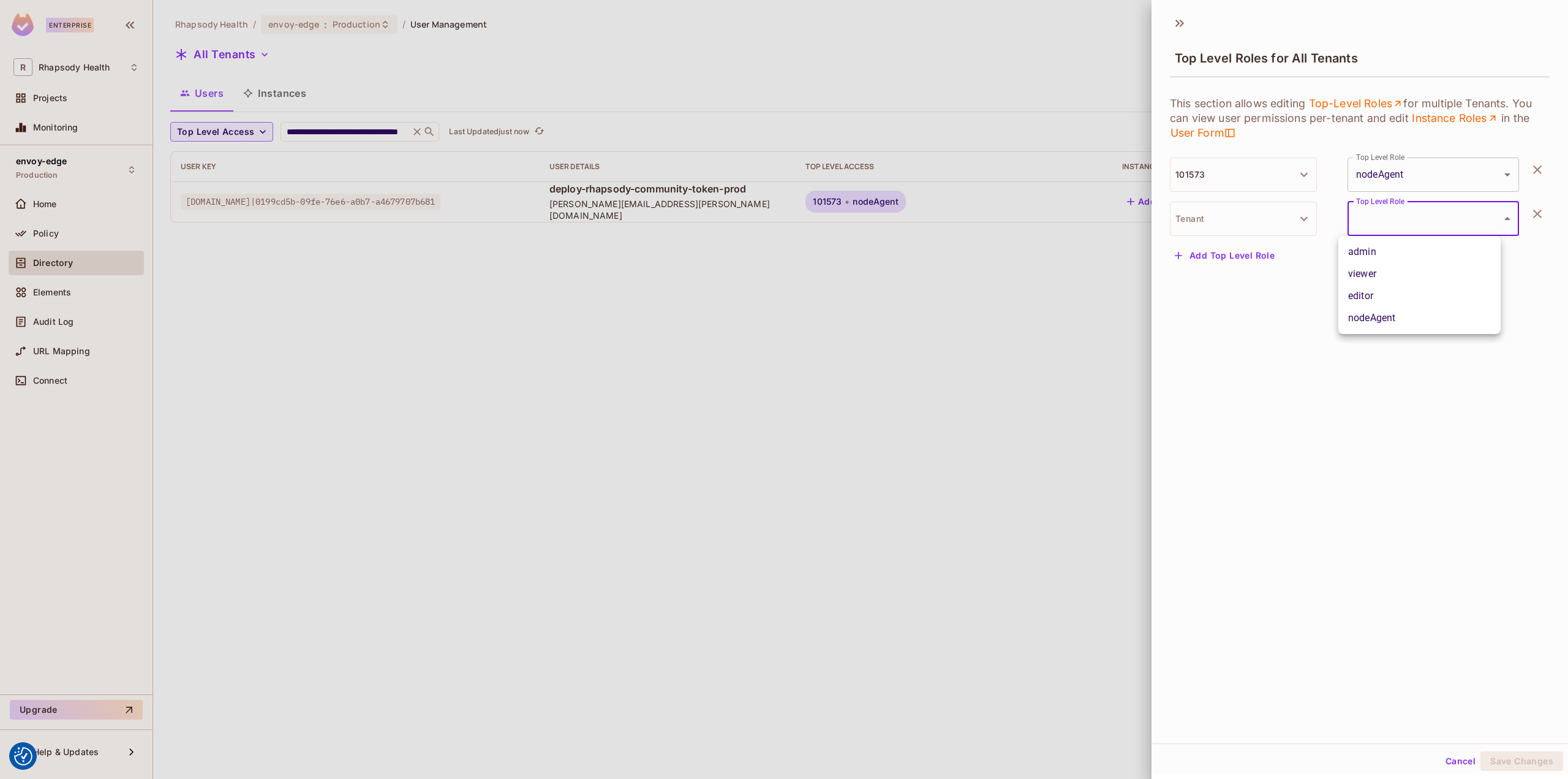
click at [1380, 322] on li "nodeAgent" at bounding box center [1419, 317] width 163 height 22
type input "*********"
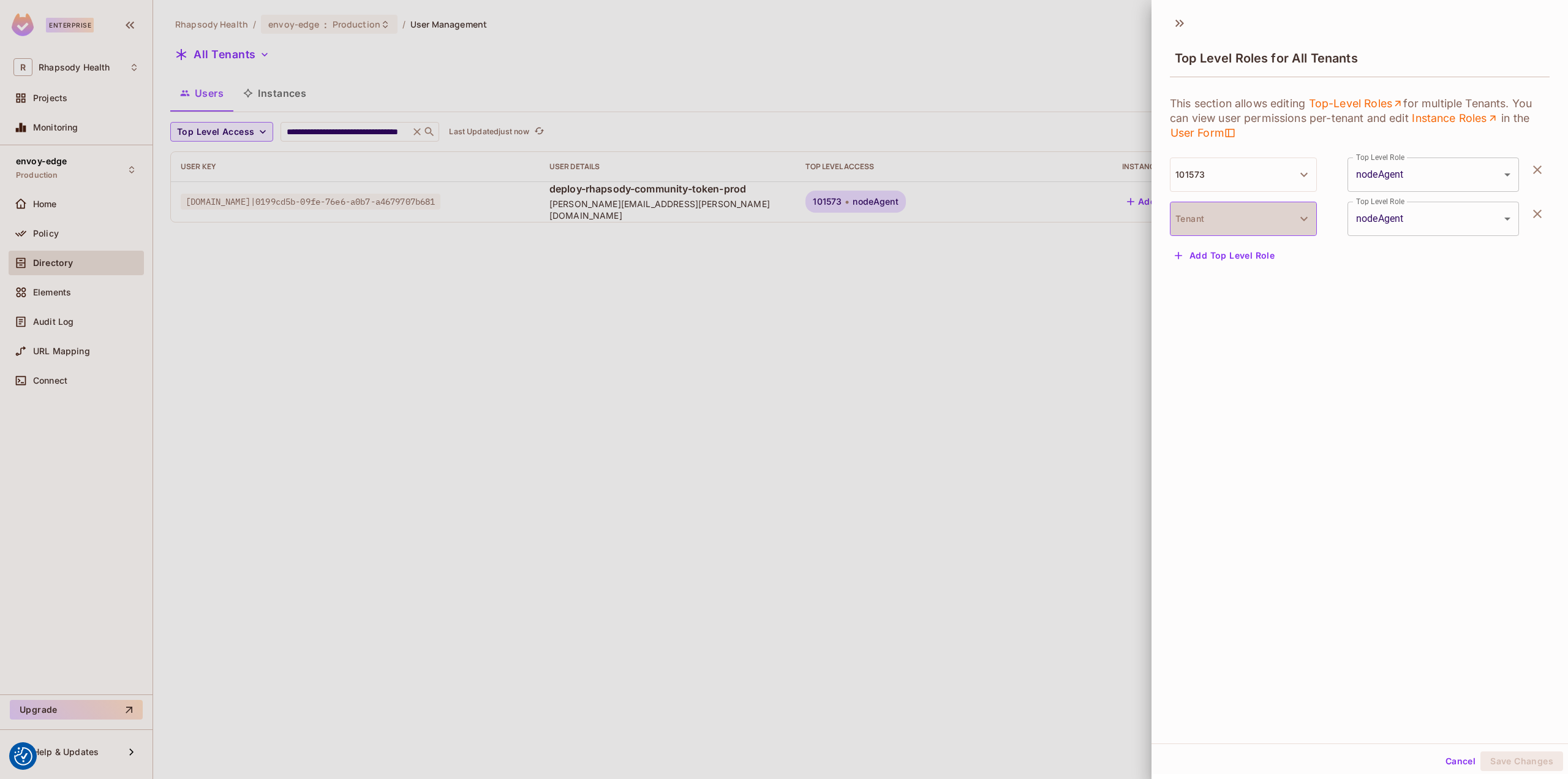
click at [1257, 217] on button "Tenant" at bounding box center [1243, 219] width 147 height 34
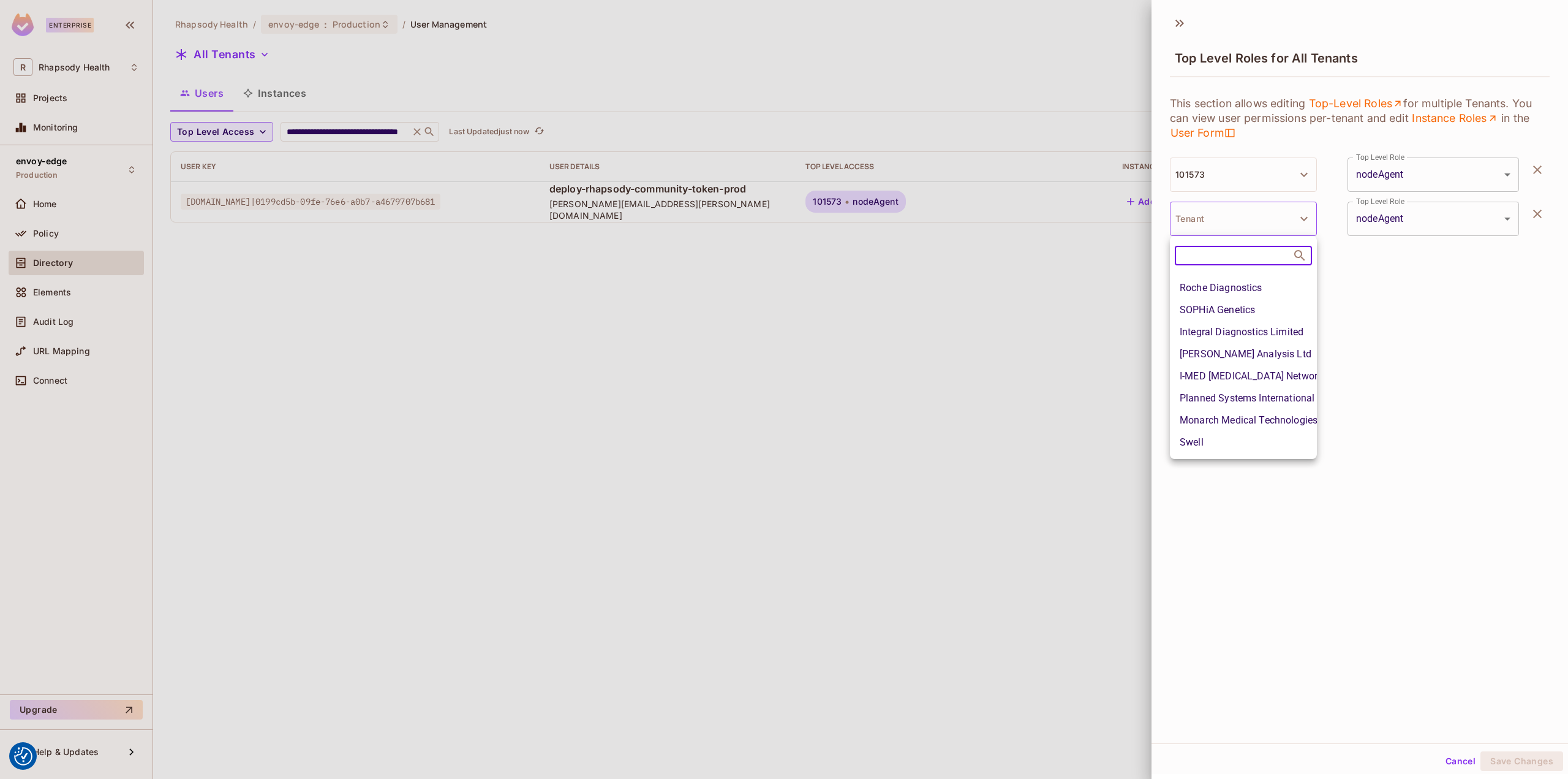
scroll to position [123, 0]
click at [1256, 338] on li "[PERSON_NAME] Analysis Ltd" at bounding box center [1243, 335] width 147 height 22
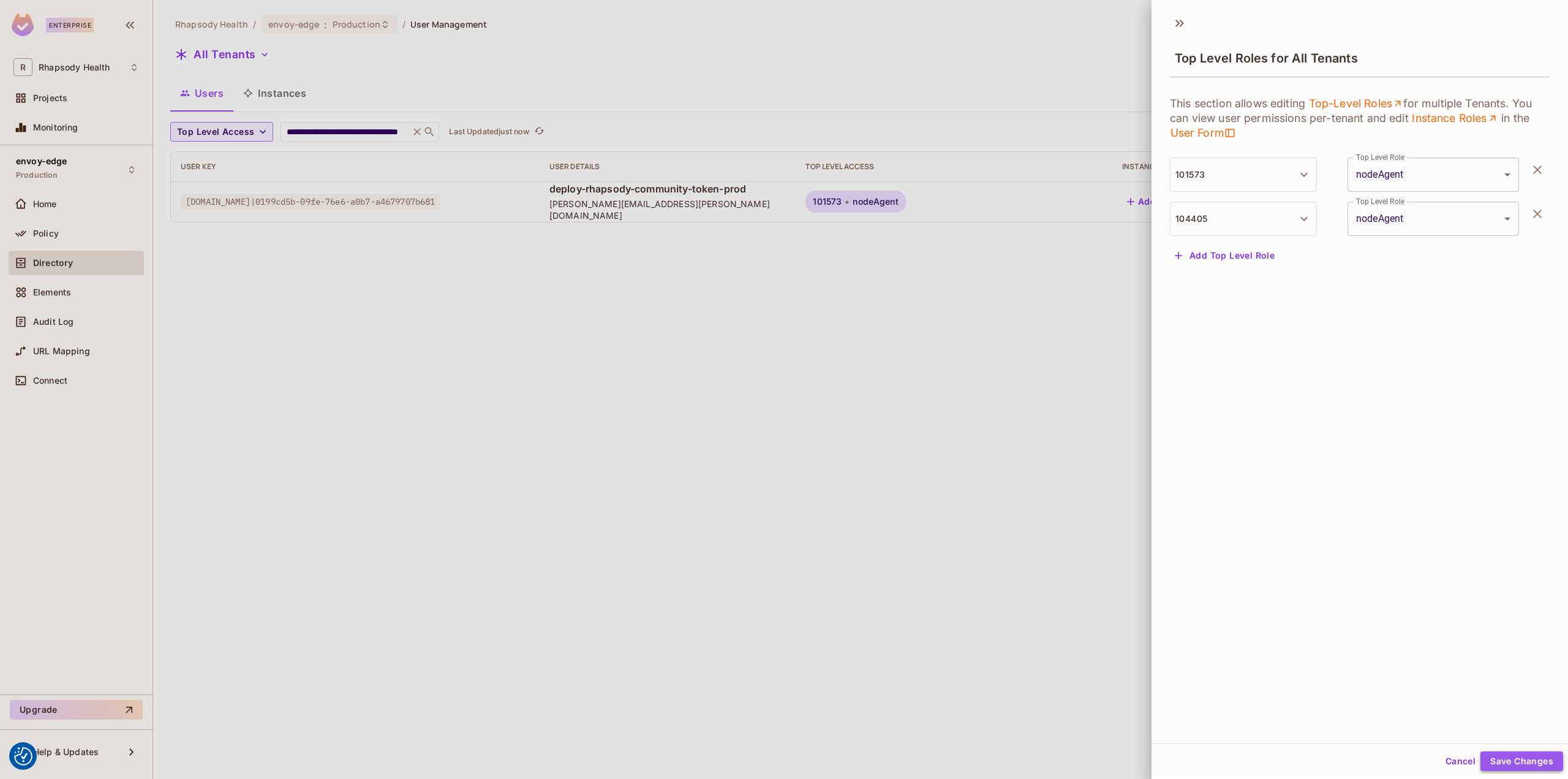
click at [1502, 758] on button "Save Changes" at bounding box center [1521, 760] width 82 height 19
